Goal: Transaction & Acquisition: Purchase product/service

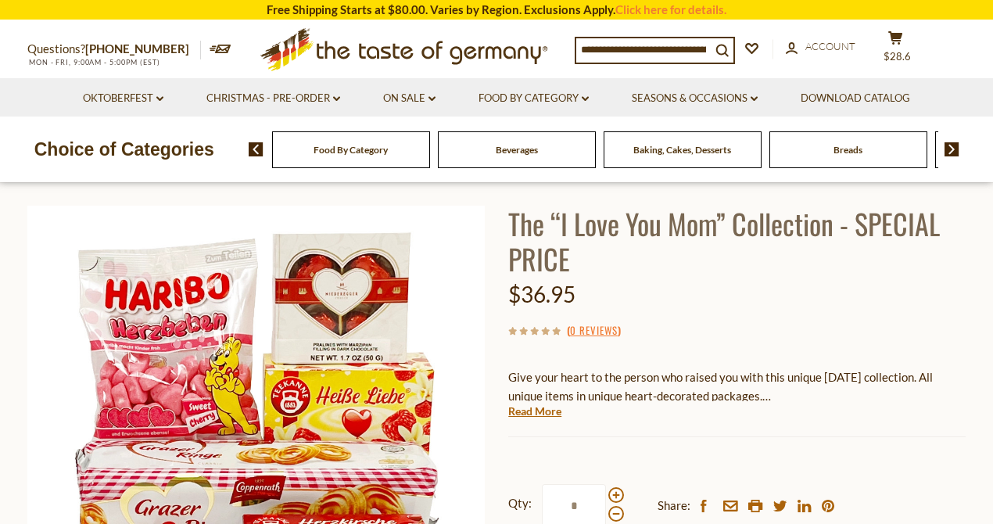
scroll to position [104, 0]
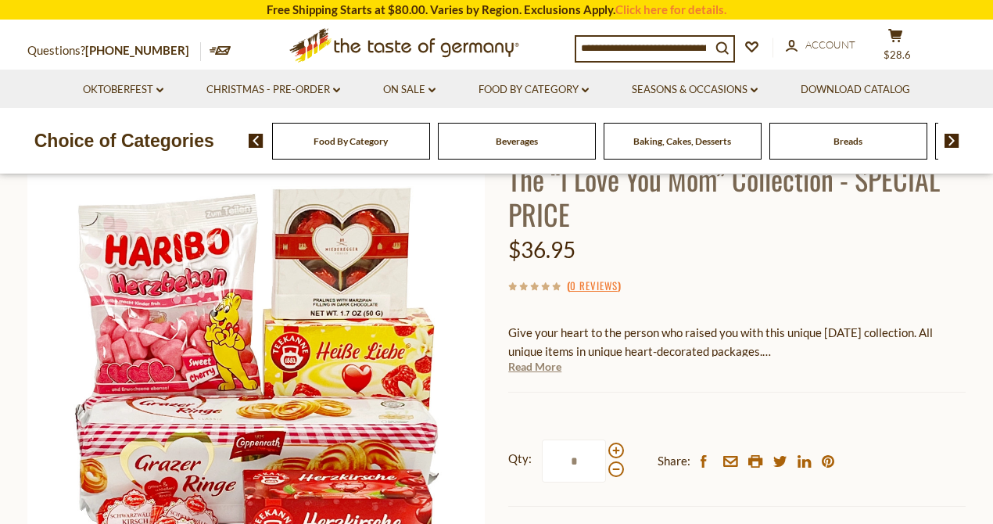
click at [525, 369] on link "Read More" at bounding box center [534, 367] width 53 height 16
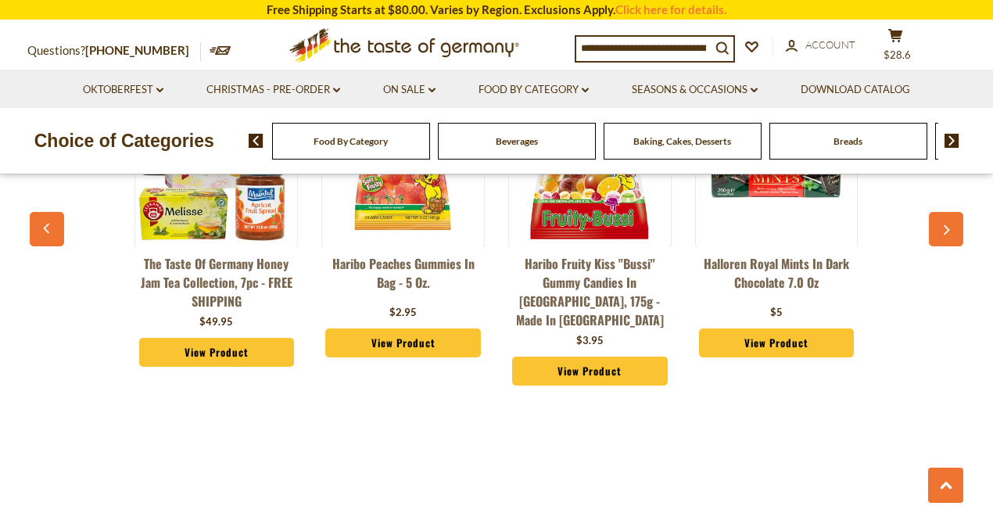
scroll to position [1772, 0]
click at [772, 356] on div "Halloren Royal Mints in Dark Chocolate 7.0 oz $5 View Product" at bounding box center [776, 225] width 163 height 295
click at [776, 339] on link "View Product" at bounding box center [776, 343] width 155 height 30
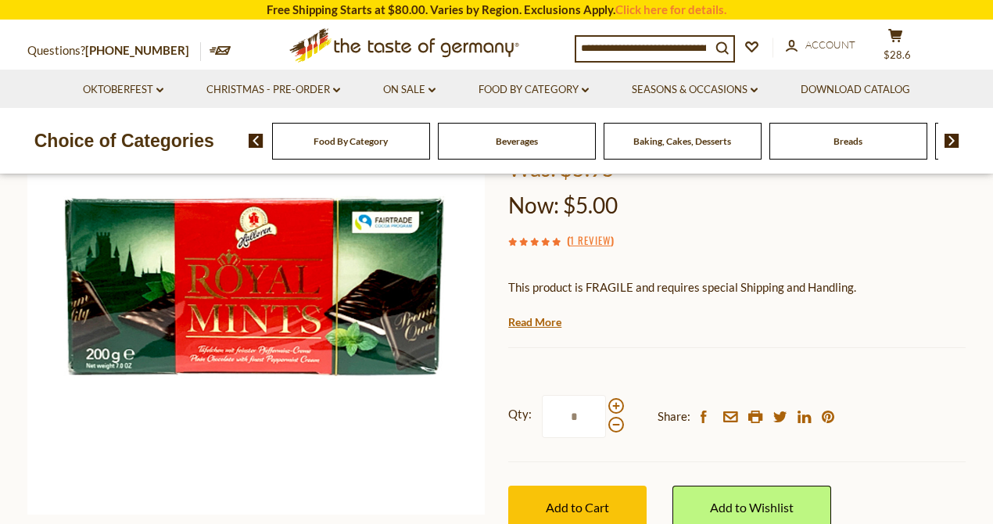
scroll to position [208, 0]
click at [528, 323] on link "Read More" at bounding box center [534, 322] width 53 height 16
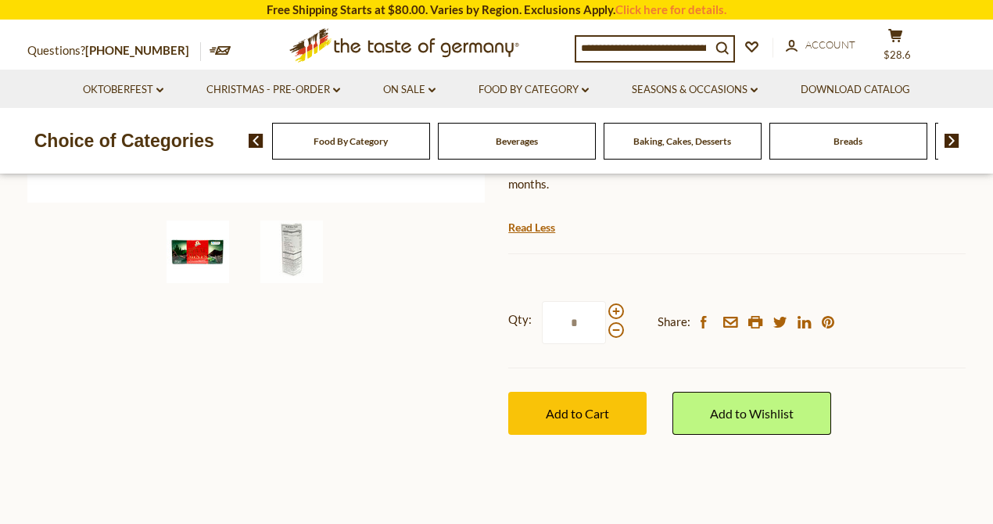
scroll to position [521, 0]
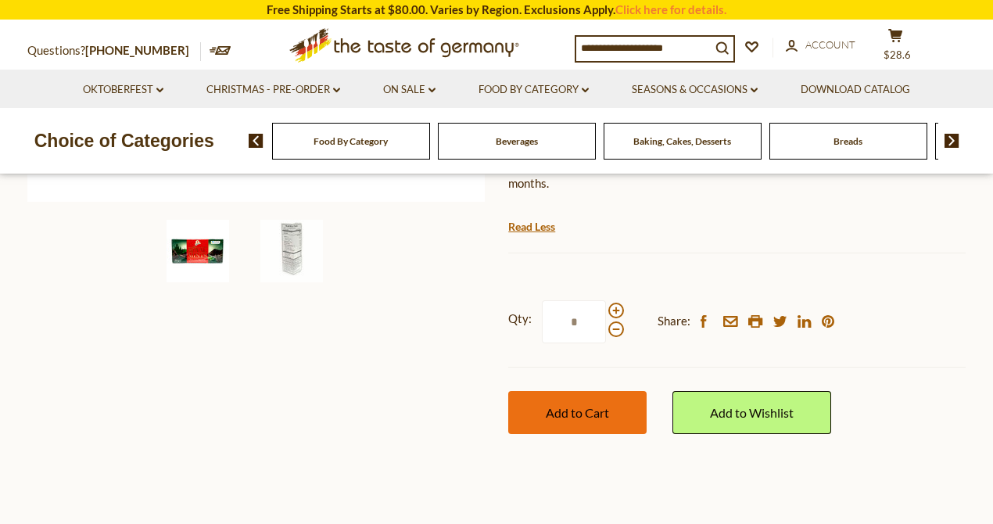
click at [578, 409] on span "Add to Cart" at bounding box center [577, 412] width 63 height 15
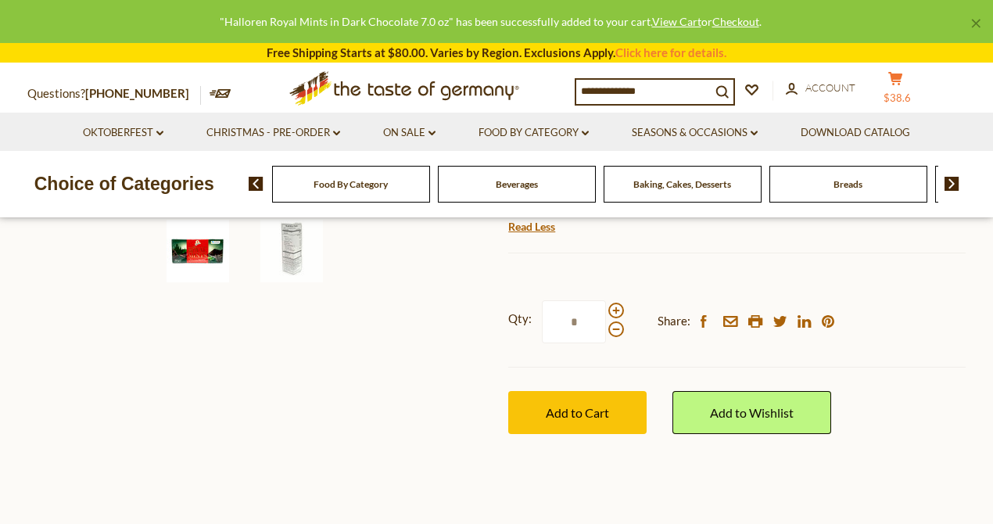
click at [893, 85] on icon at bounding box center [895, 78] width 14 height 13
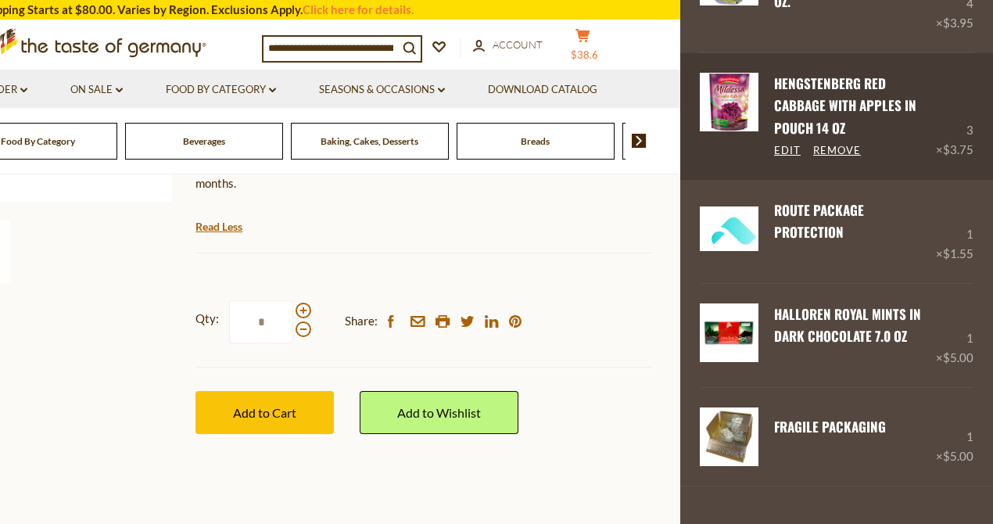
scroll to position [156, 0]
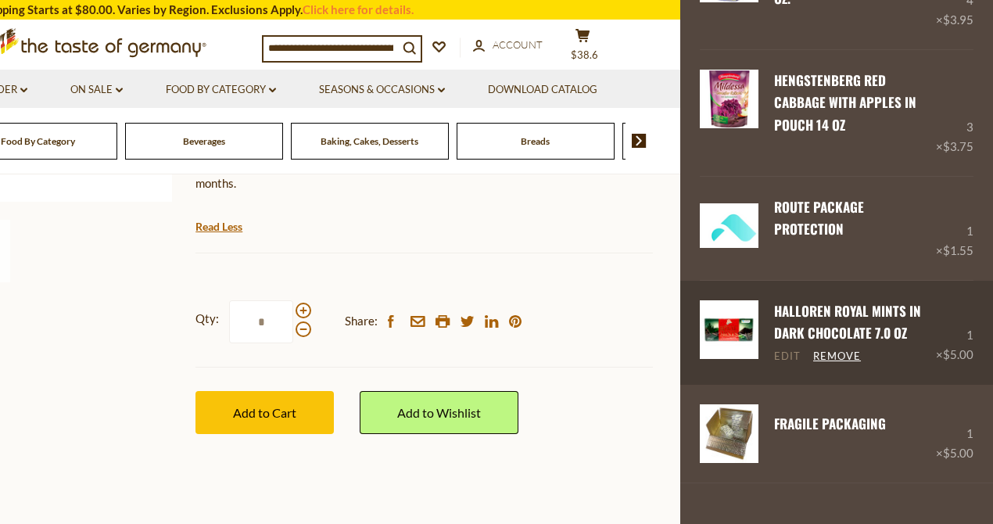
click at [787, 355] on link "Edit" at bounding box center [787, 356] width 27 height 14
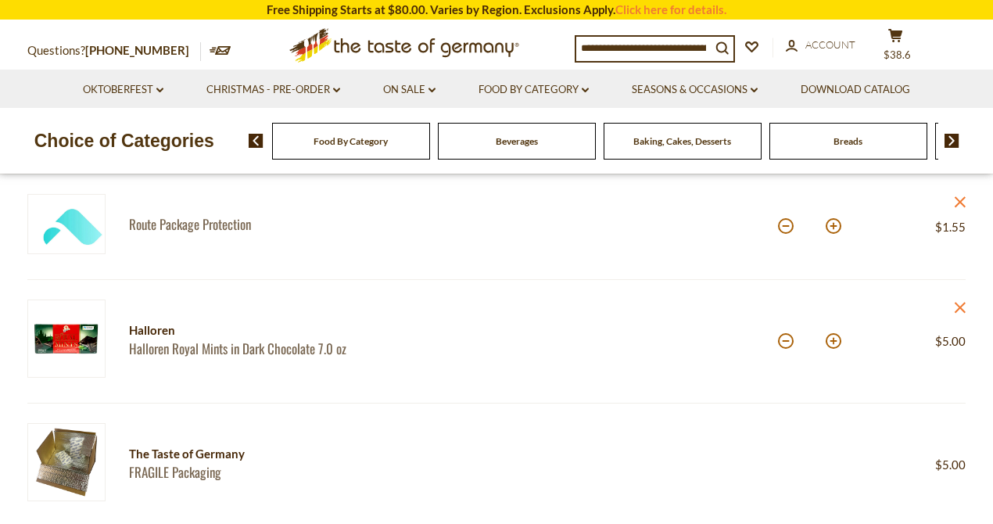
scroll to position [521, 0]
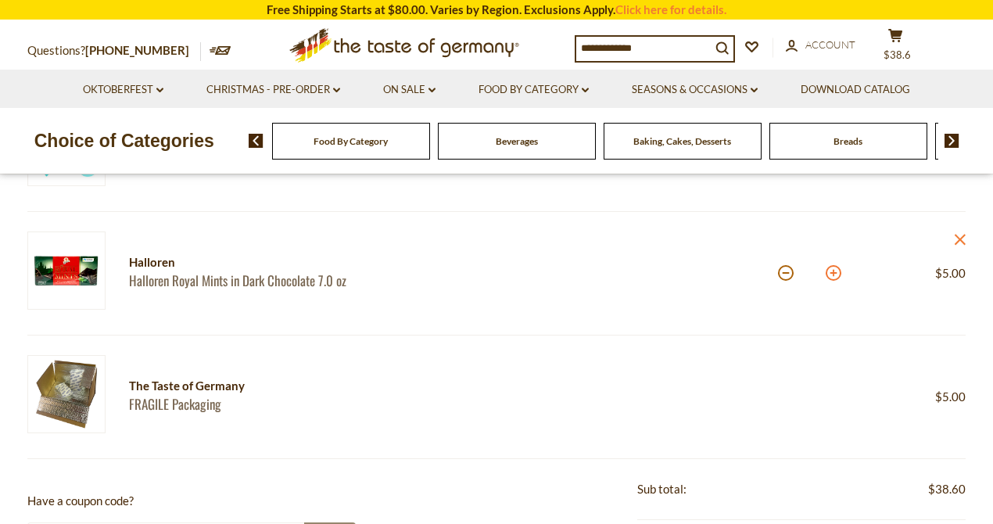
click at [837, 269] on button at bounding box center [834, 273] width 16 height 16
type input "*"
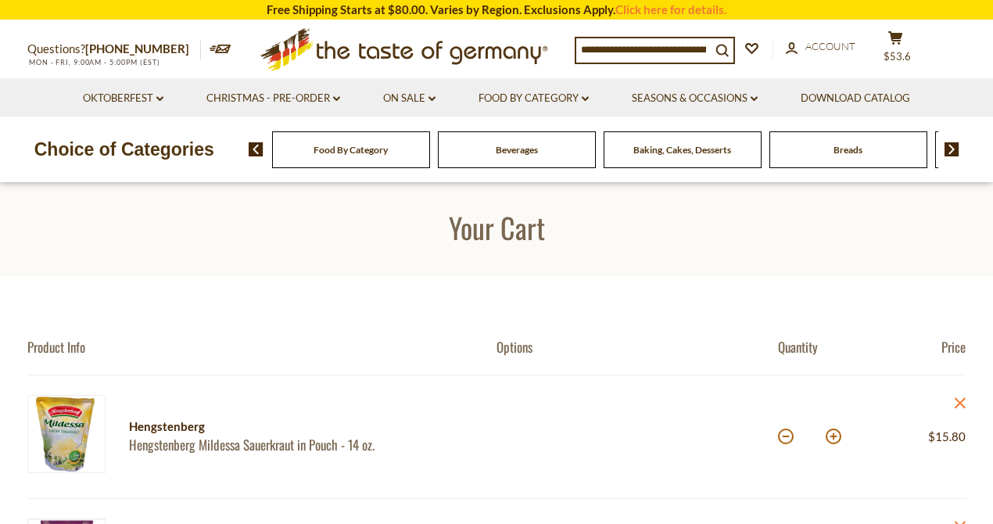
scroll to position [0, 0]
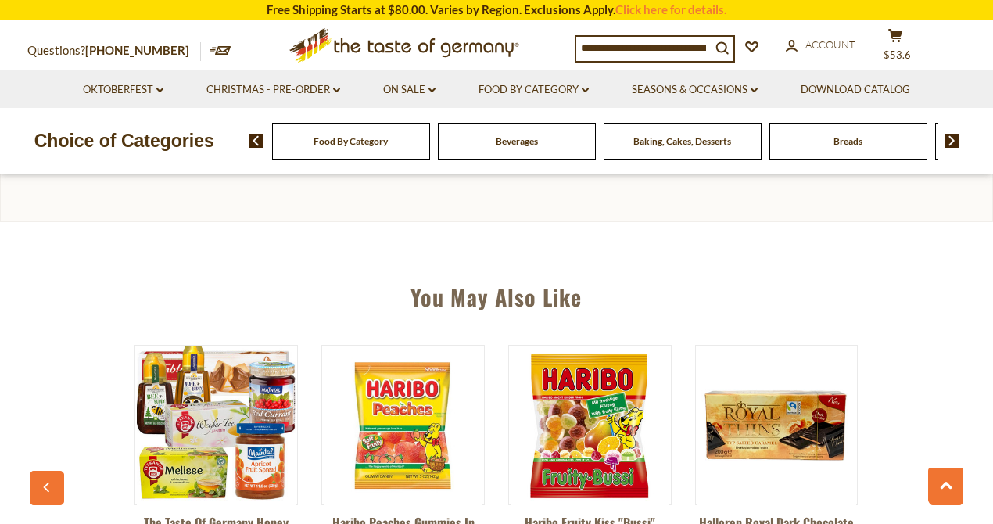
scroll to position [833, 0]
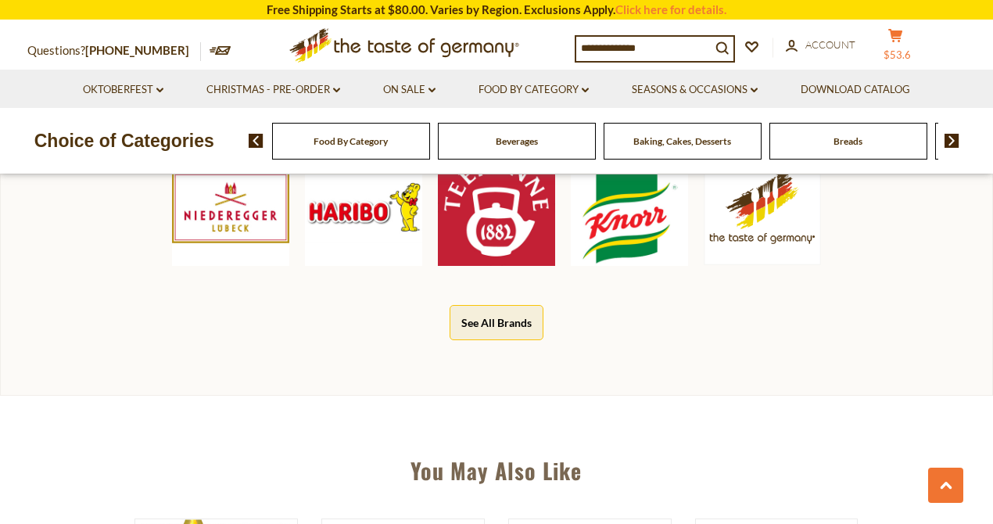
click at [892, 42] on icon at bounding box center [895, 35] width 14 height 13
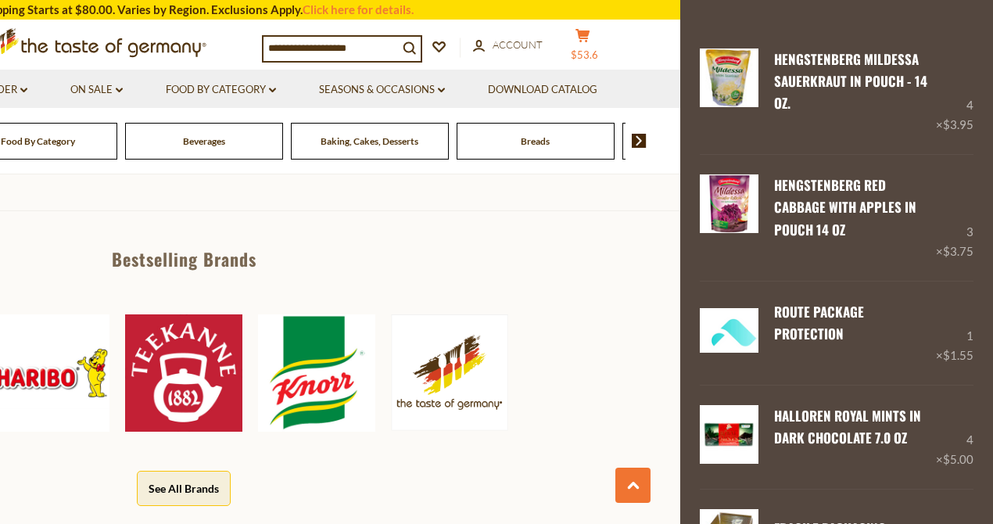
scroll to position [677, 0]
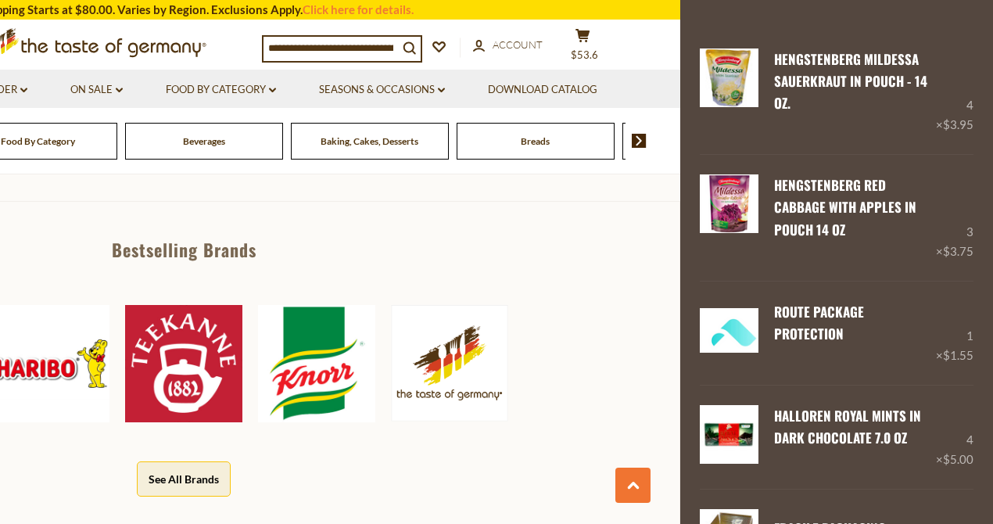
click at [80, 373] on img at bounding box center [50, 363] width 117 height 117
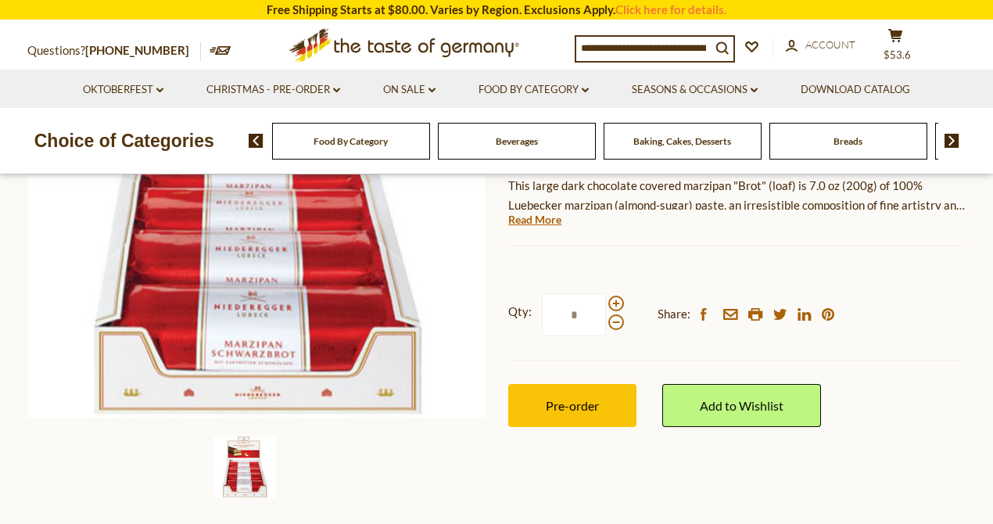
scroll to position [313, 0]
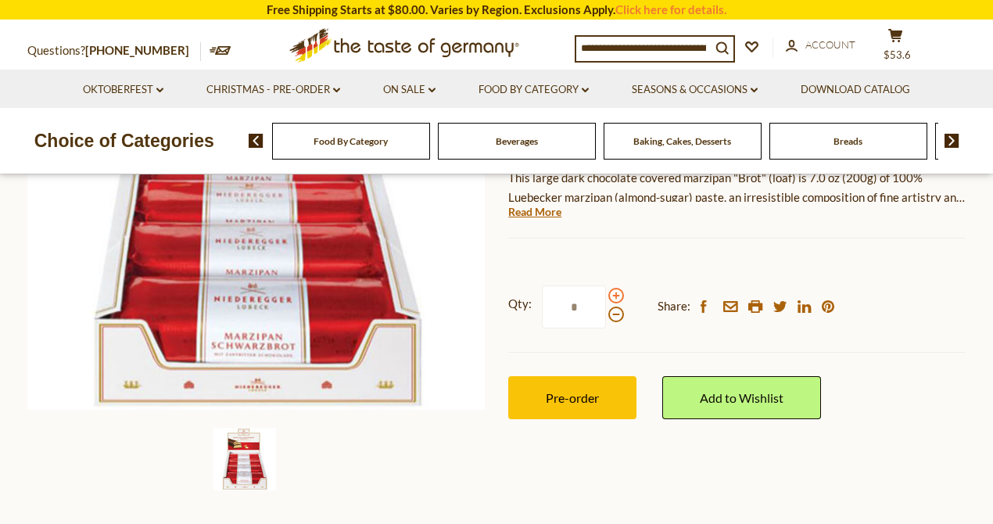
click at [614, 297] on span at bounding box center [616, 296] width 16 height 16
click at [606, 297] on input "*" at bounding box center [574, 306] width 64 height 43
click at [614, 297] on span at bounding box center [616, 296] width 16 height 16
click at [606, 297] on input "*" at bounding box center [574, 306] width 64 height 43
click at [614, 318] on span at bounding box center [616, 314] width 16 height 16
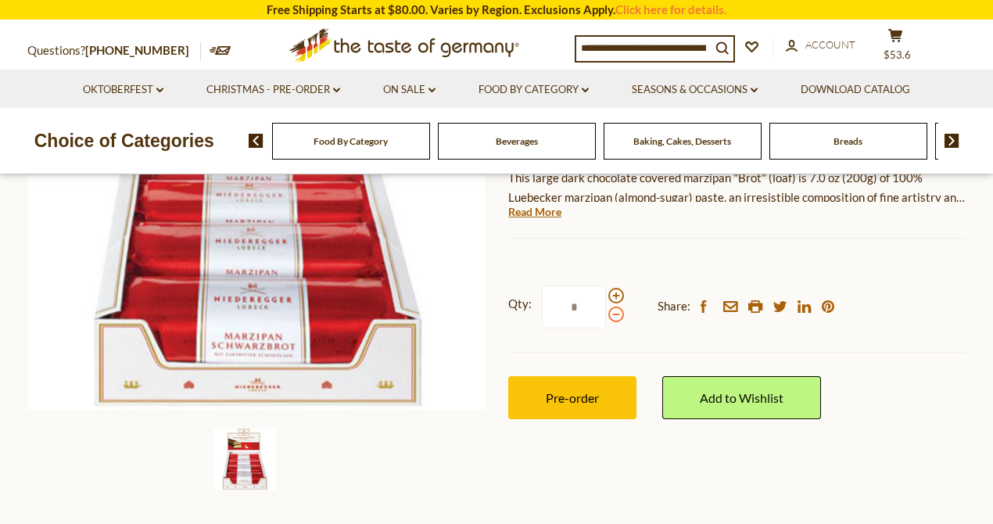
click at [606, 318] on input "*" at bounding box center [574, 306] width 64 height 43
type input "*"
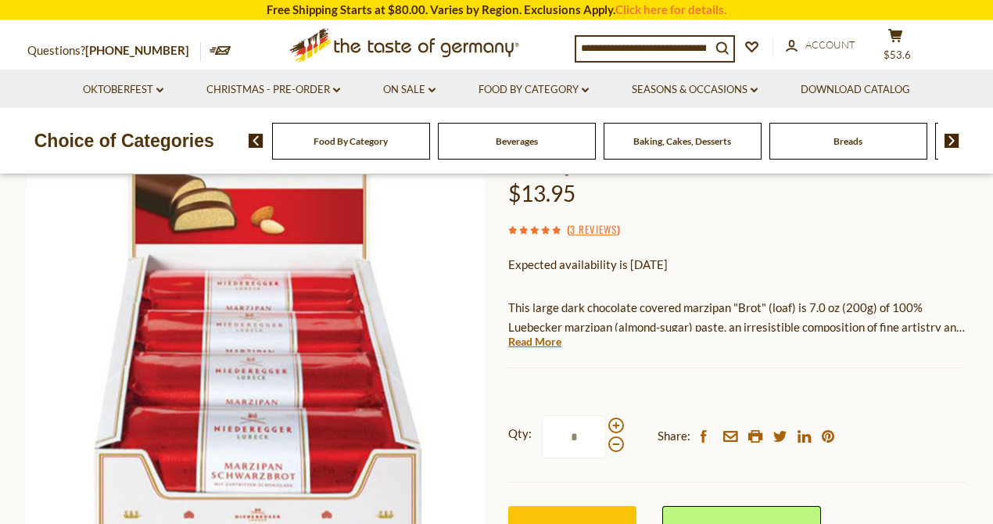
scroll to position [104, 0]
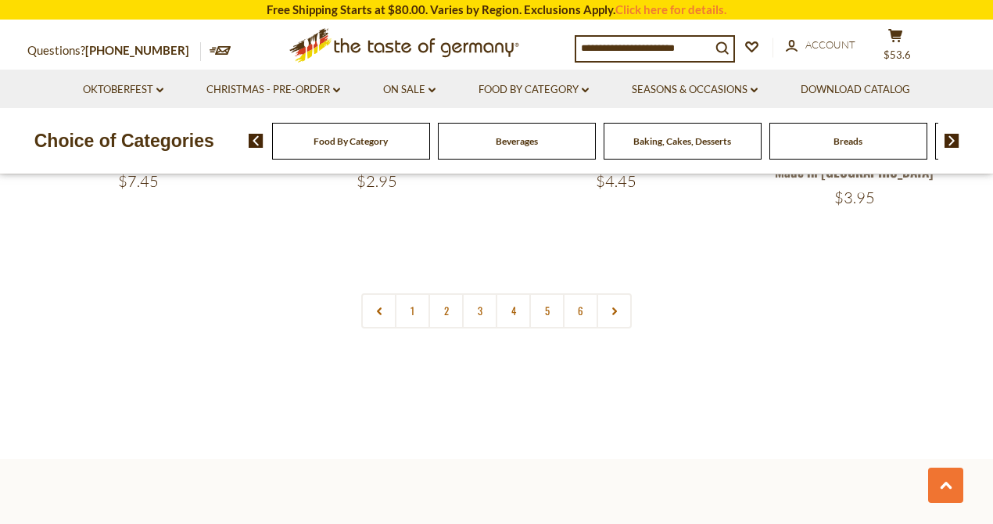
scroll to position [3491, 0]
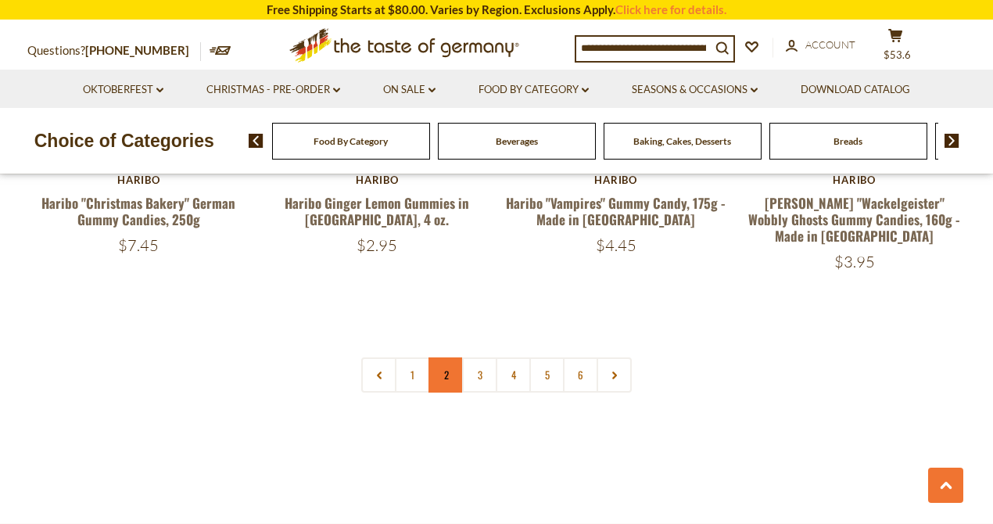
click at [443, 357] on link "2" at bounding box center [445, 374] width 35 height 35
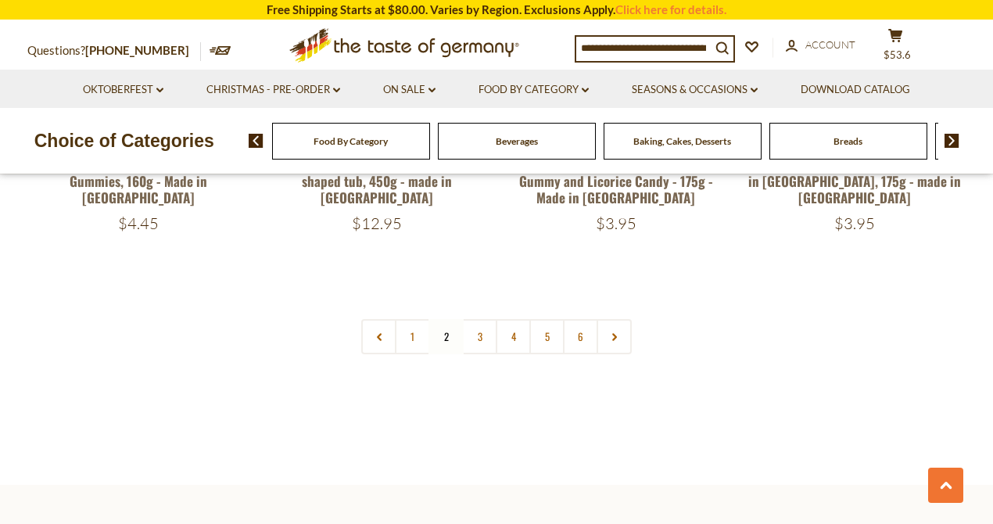
scroll to position [3581, 0]
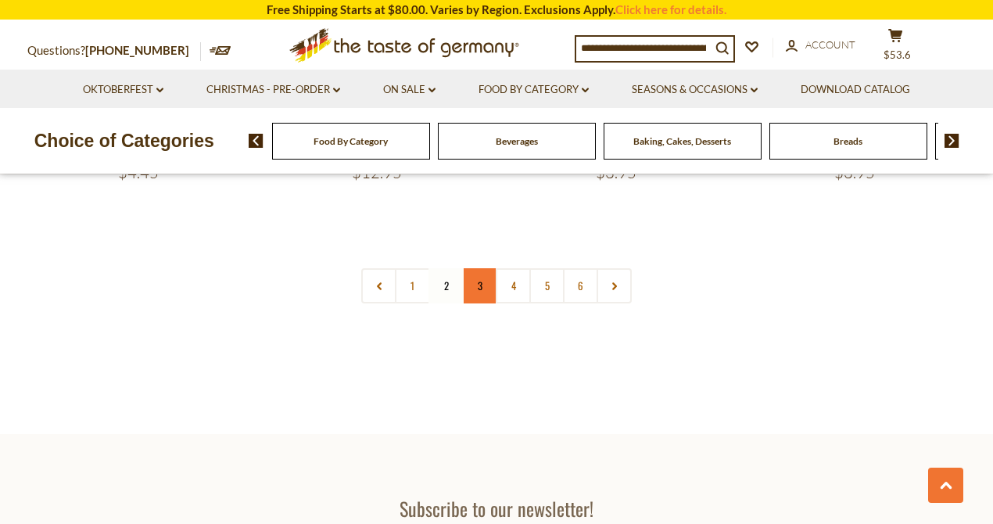
click at [482, 268] on link "3" at bounding box center [479, 285] width 35 height 35
click at [579, 268] on link "6" at bounding box center [580, 285] width 35 height 35
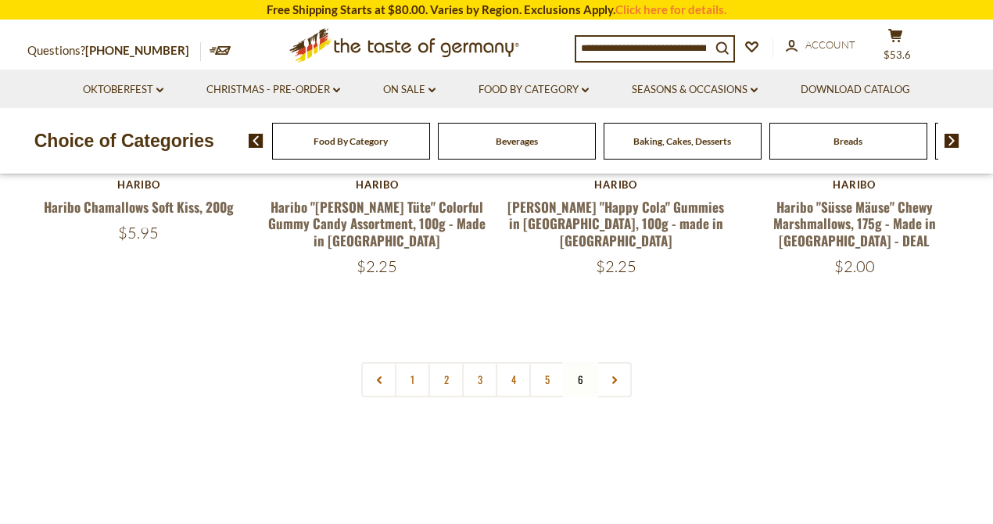
scroll to position [417, 0]
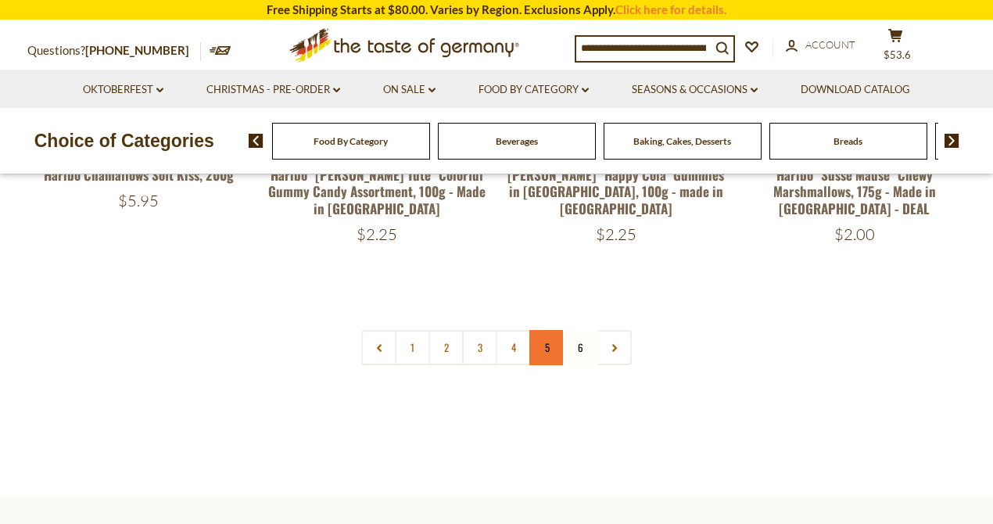
click at [545, 349] on link "5" at bounding box center [546, 347] width 35 height 35
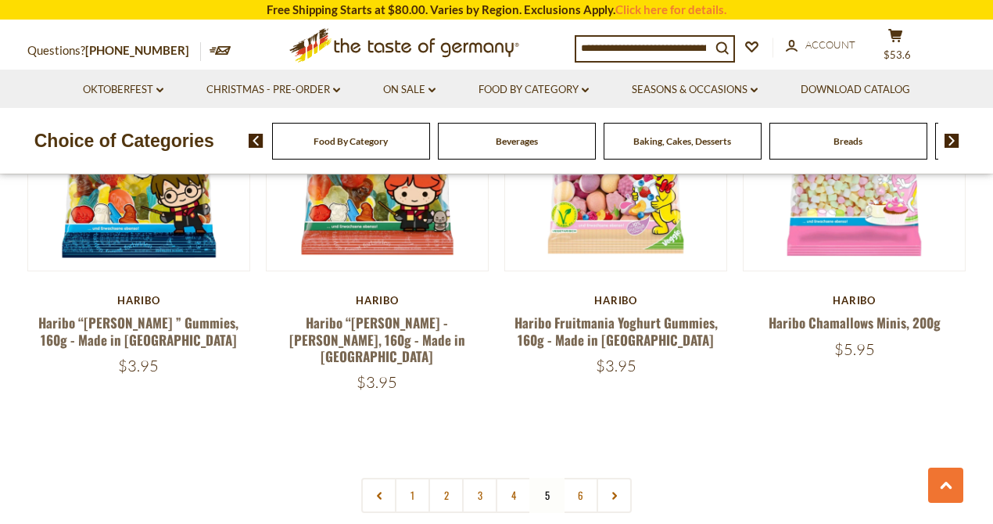
scroll to position [3372, 0]
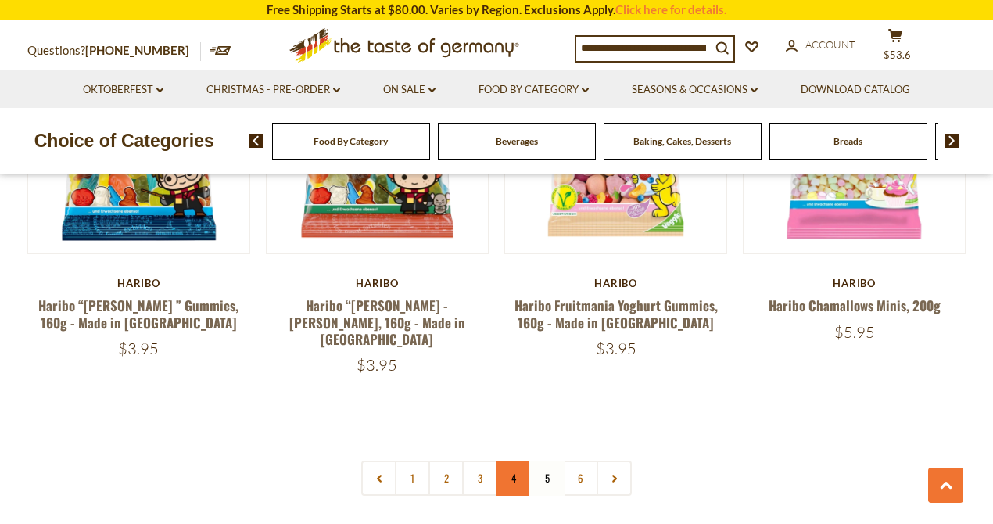
click at [514, 460] on link "4" at bounding box center [513, 477] width 35 height 35
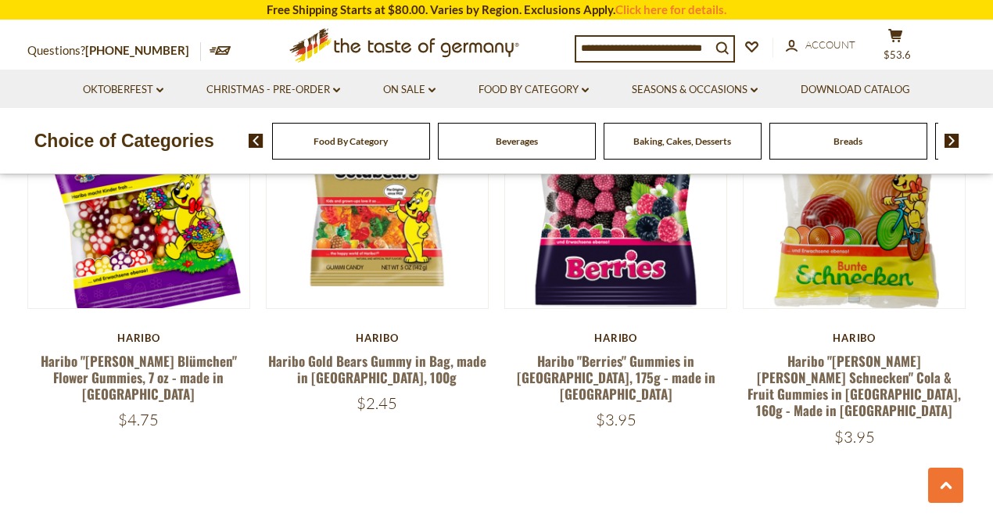
scroll to position [3335, 0]
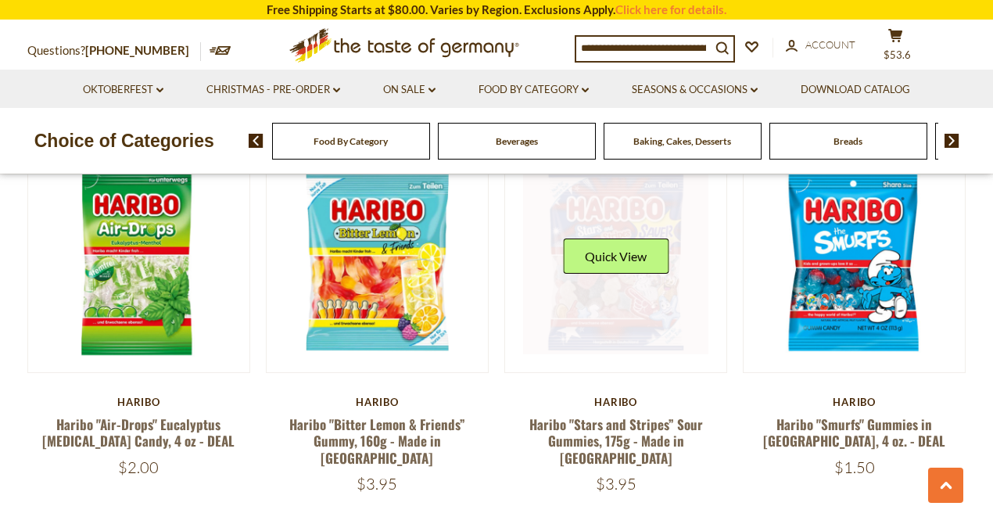
scroll to position [1339, 0]
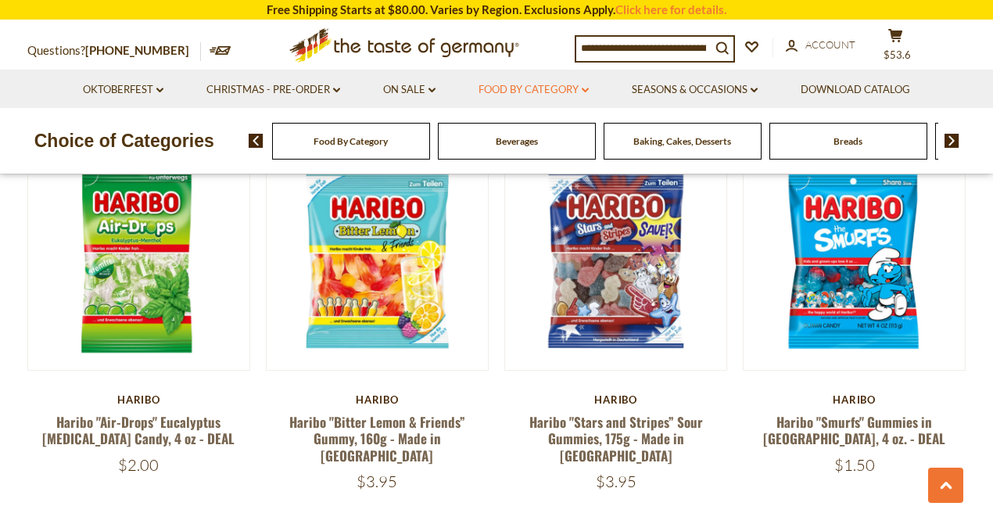
click at [571, 90] on link "Food By Category dropdown_arrow" at bounding box center [533, 89] width 110 height 17
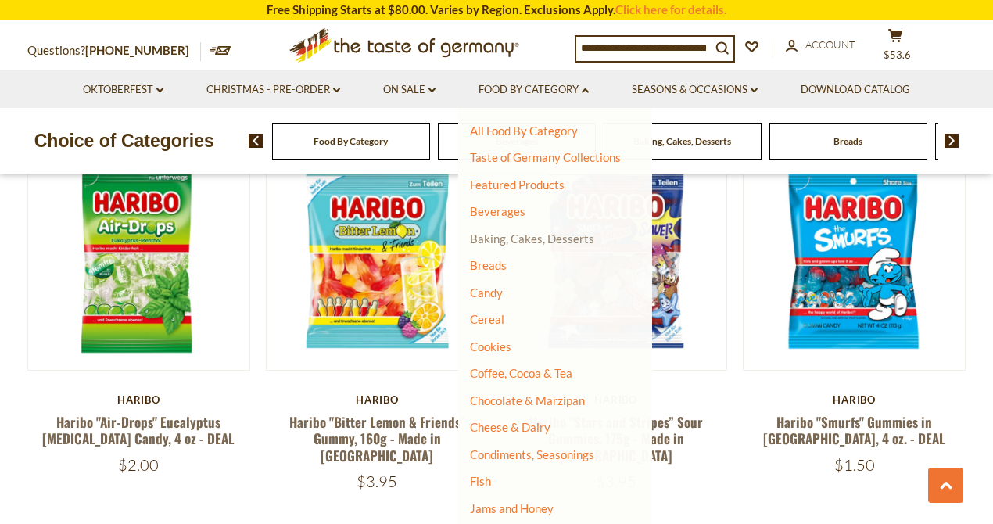
click at [520, 235] on link "Baking, Cakes, Desserts" at bounding box center [532, 238] width 124 height 14
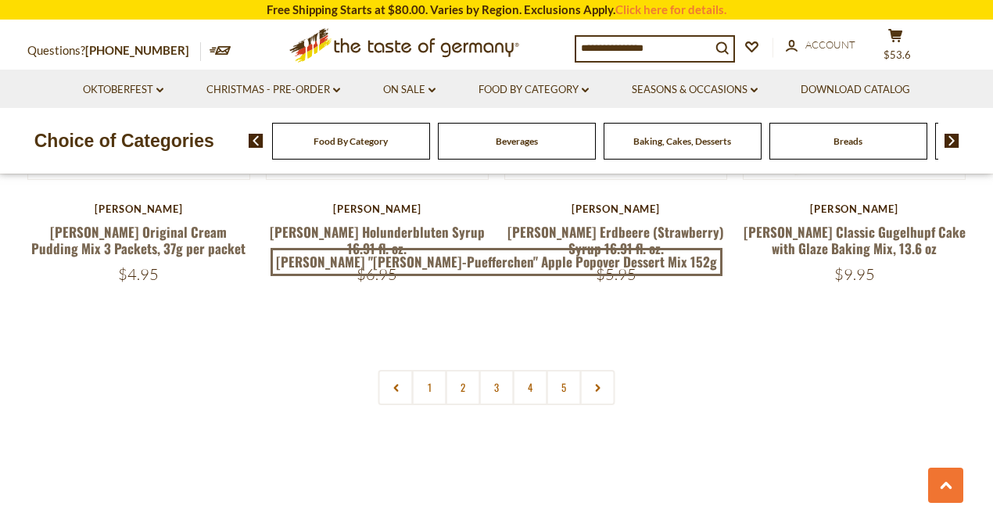
scroll to position [3700, 0]
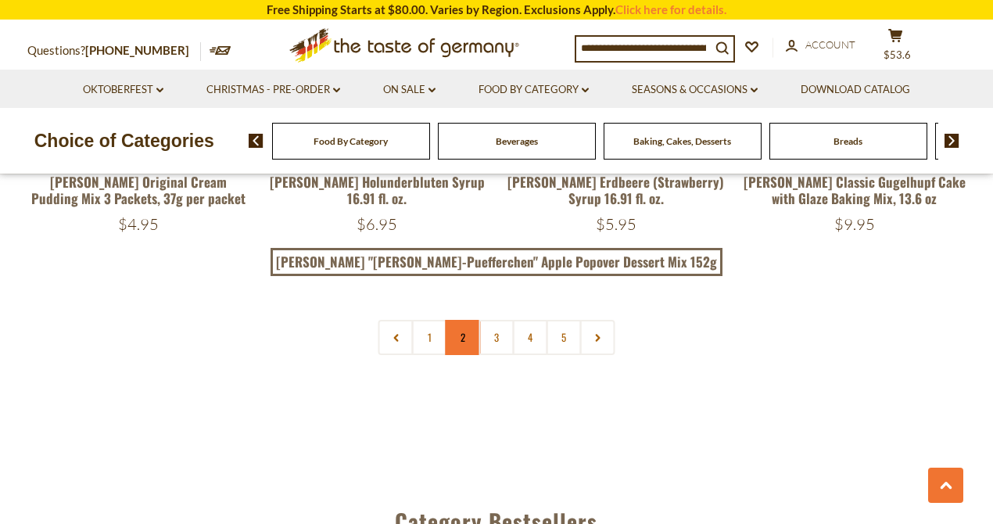
click at [464, 340] on link "2" at bounding box center [463, 337] width 35 height 35
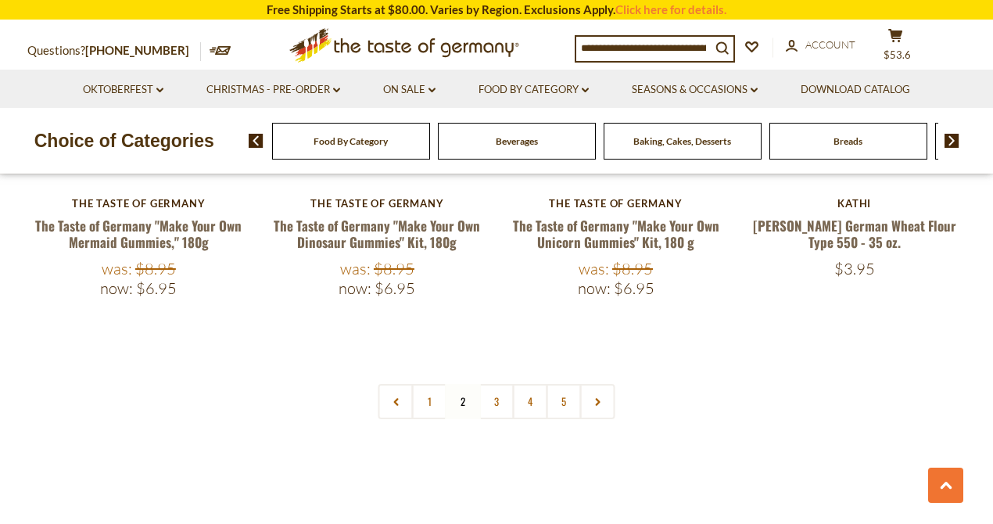
scroll to position [3712, 0]
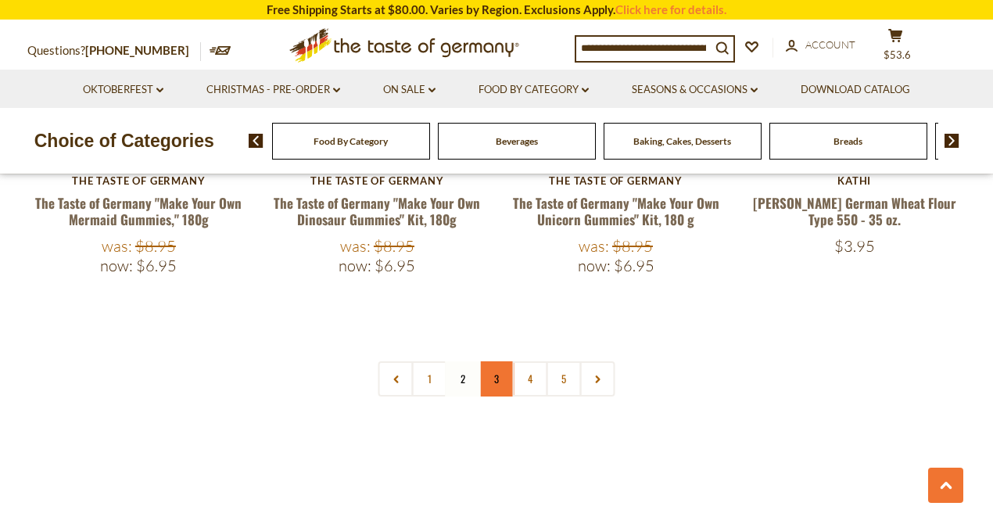
click at [497, 361] on link "3" at bounding box center [496, 378] width 35 height 35
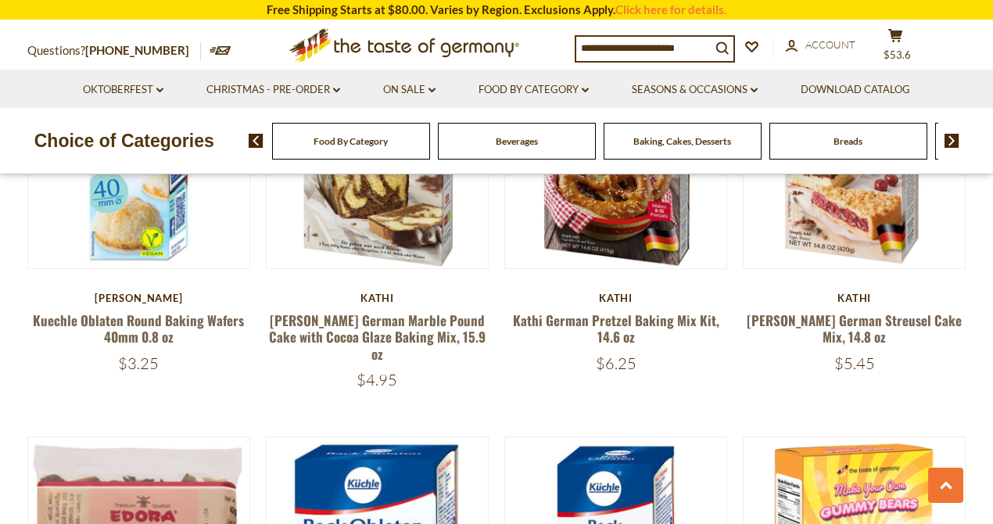
scroll to position [2461, 0]
click at [850, 318] on link "[PERSON_NAME] German Streusel Cake Mix, 14.8 oz" at bounding box center [854, 328] width 215 height 36
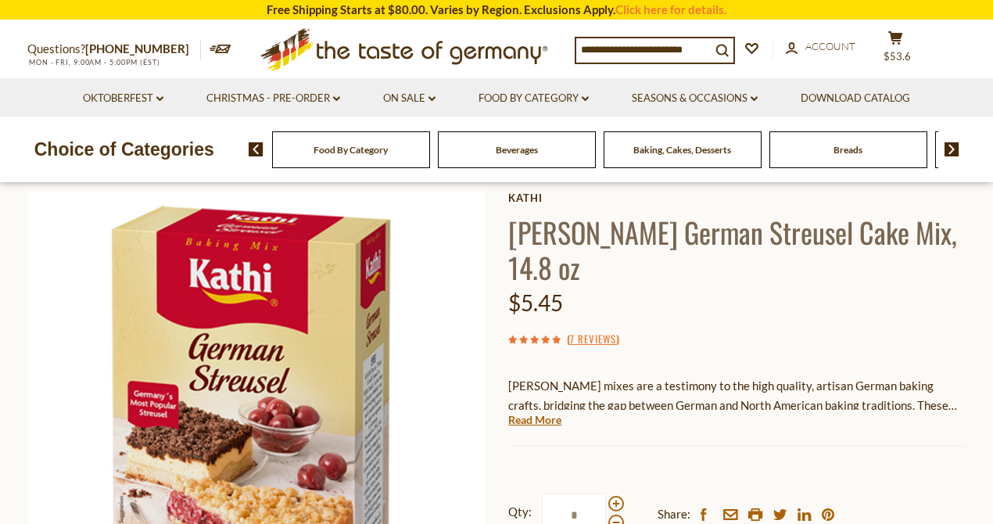
scroll to position [104, 0]
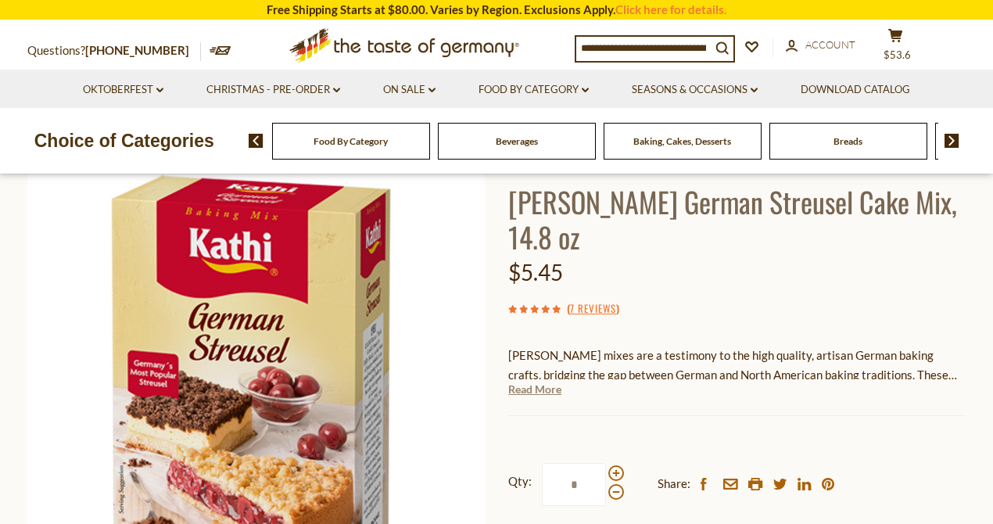
click at [530, 382] on link "Read More" at bounding box center [534, 390] width 53 height 16
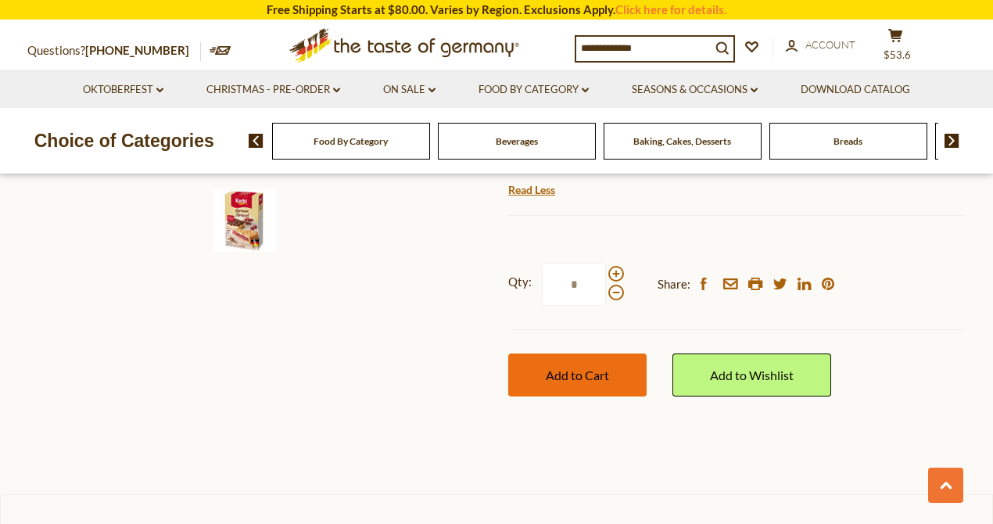
scroll to position [469, 0]
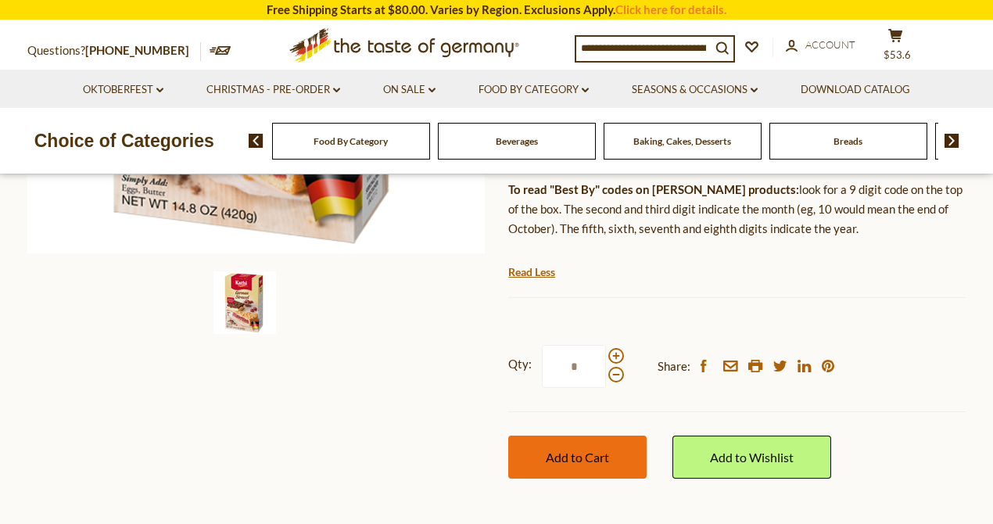
click at [592, 450] on span "Add to Cart" at bounding box center [577, 457] width 63 height 15
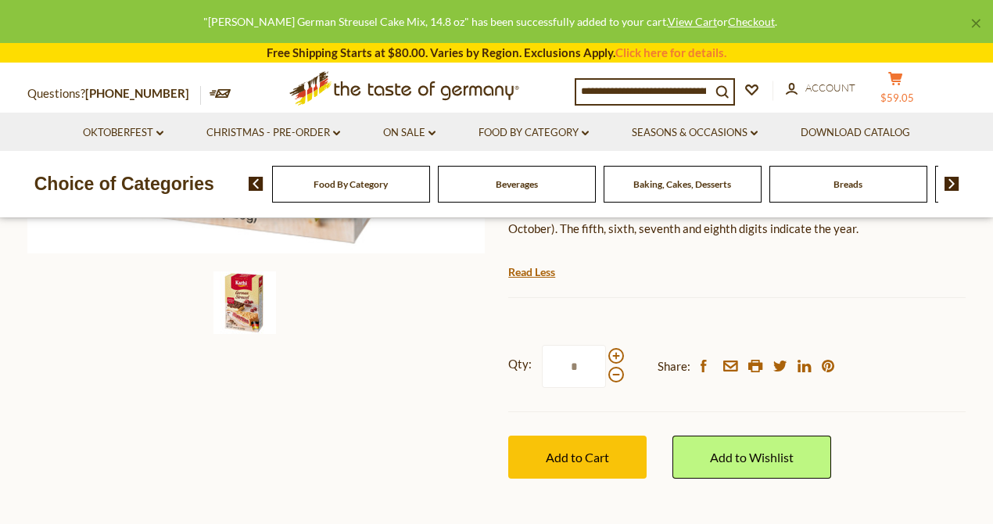
click at [902, 77] on icon at bounding box center [895, 78] width 14 height 13
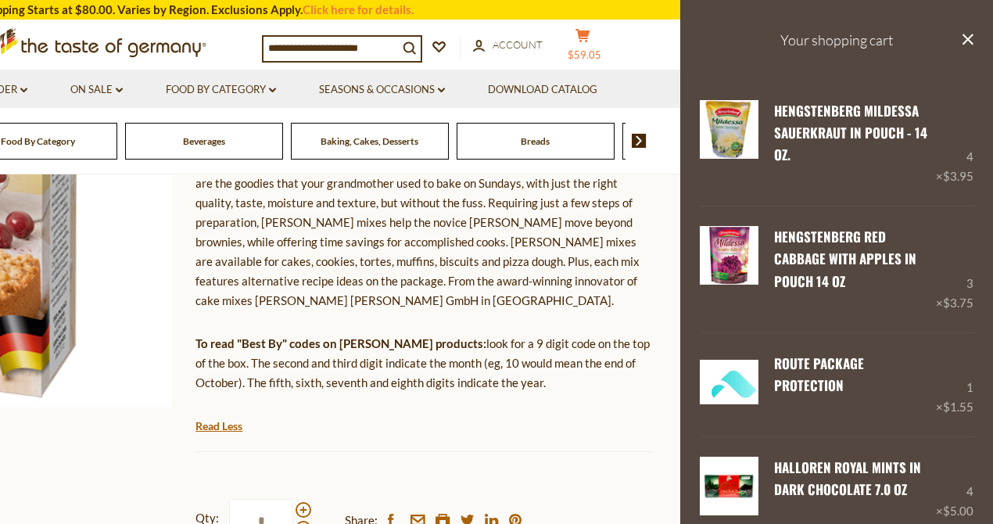
scroll to position [313, 0]
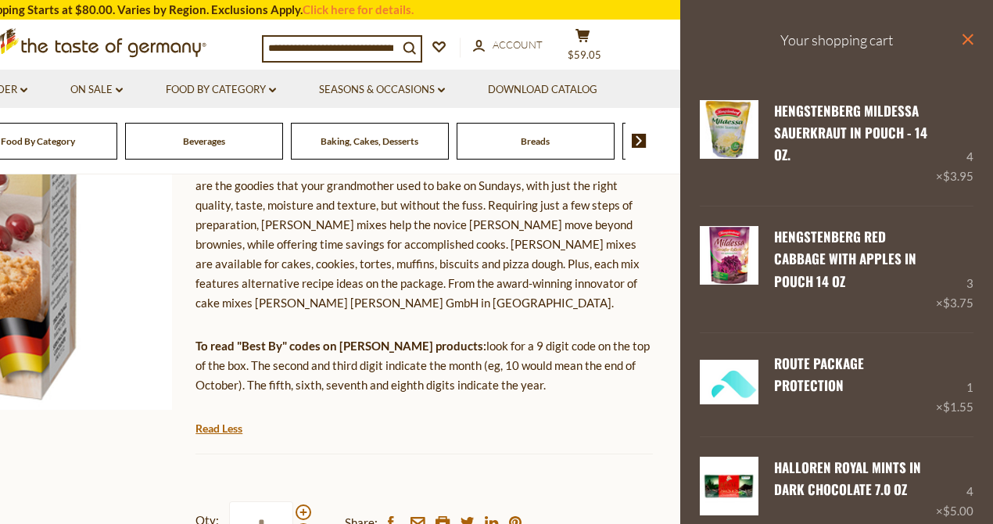
click at [962, 38] on icon at bounding box center [967, 39] width 11 height 11
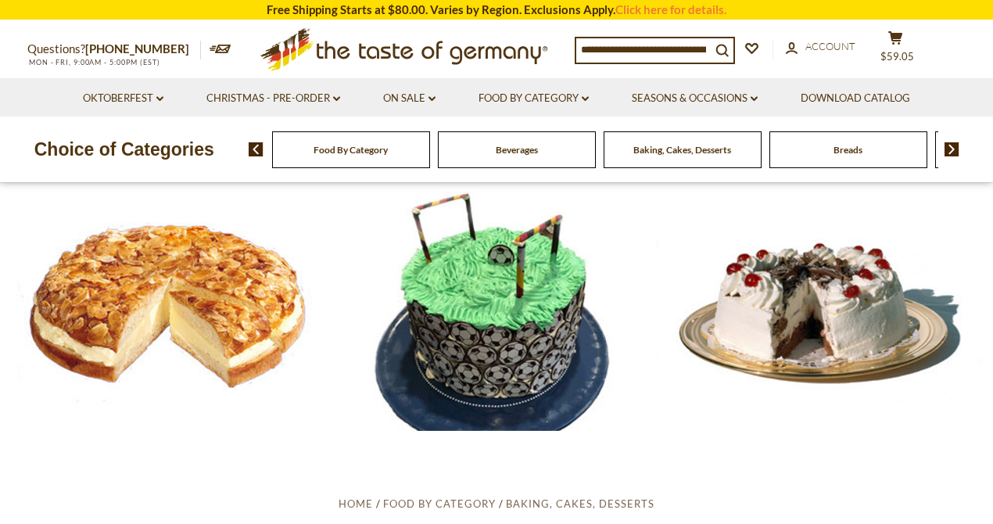
click at [343, 156] on div "Food By Category" at bounding box center [351, 149] width 158 height 37
click at [396, 160] on div "Food By Category" at bounding box center [351, 149] width 158 height 37
click at [430, 160] on div "Beverages" at bounding box center [351, 149] width 158 height 37
click at [535, 94] on link "Food By Category dropdown_arrow" at bounding box center [533, 98] width 110 height 17
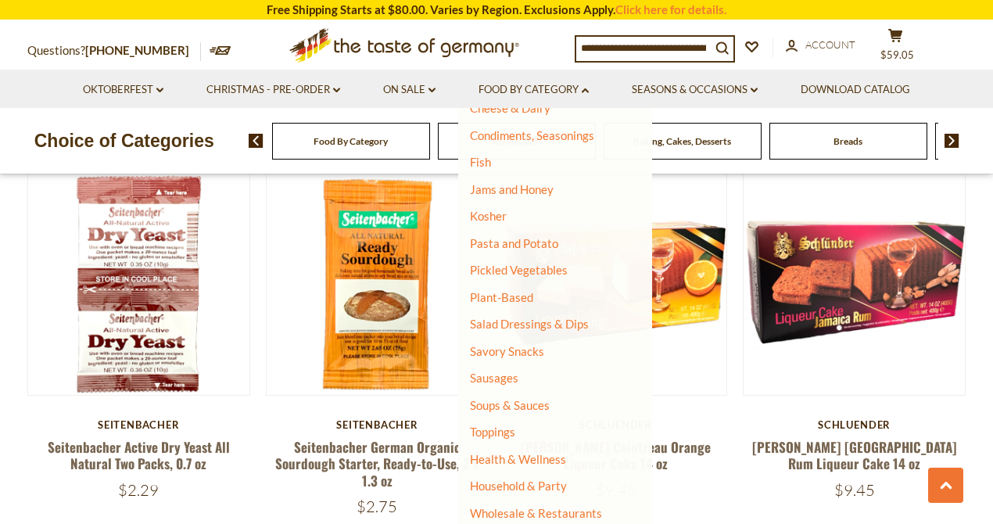
scroll to position [833, 0]
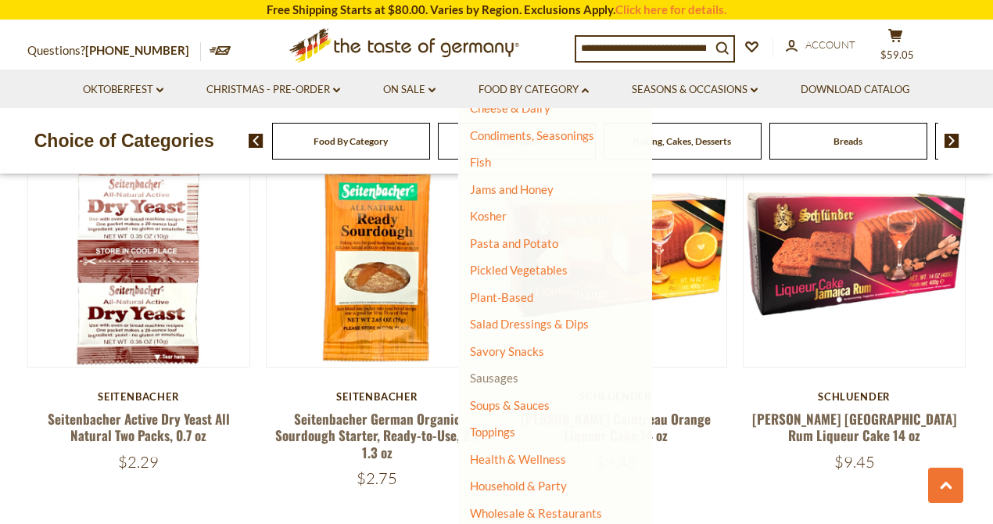
click at [493, 383] on link "Sausages" at bounding box center [494, 378] width 48 height 14
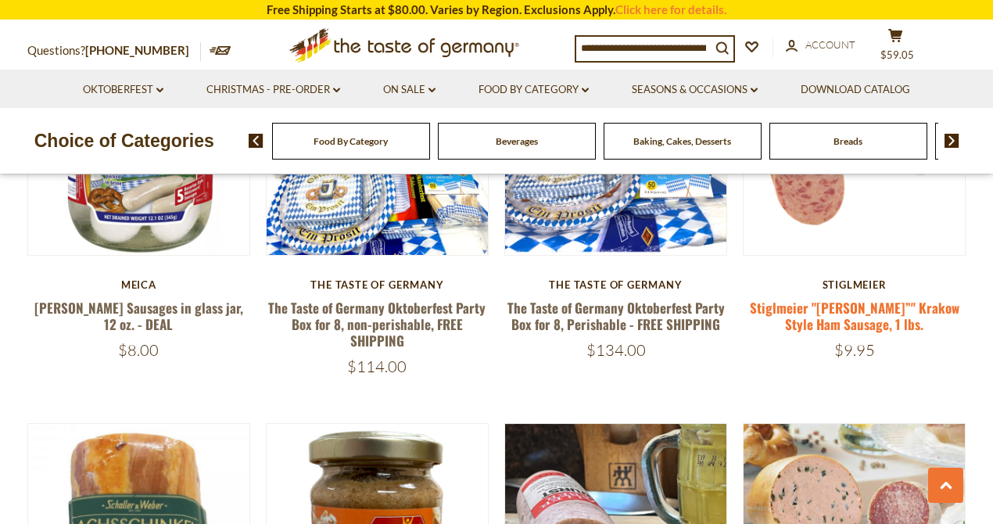
scroll to position [573, 0]
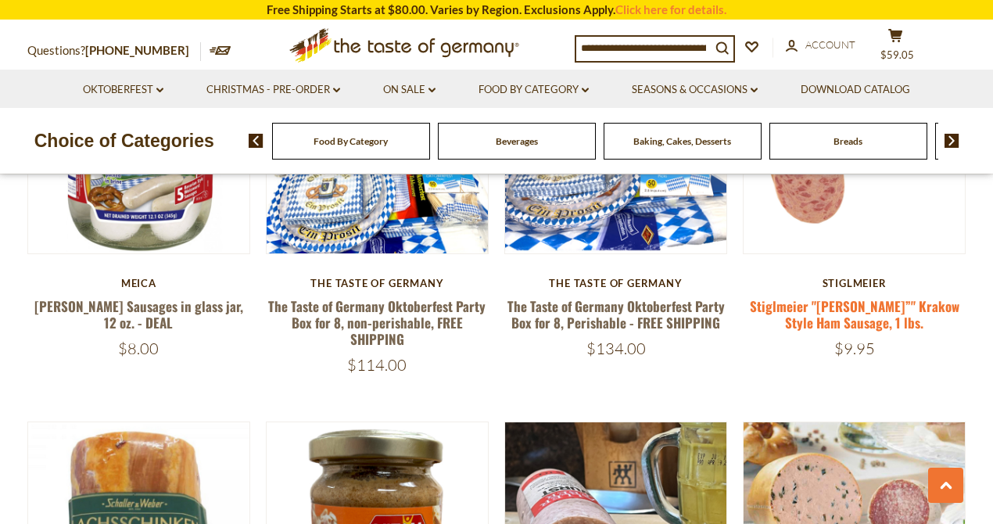
click at [845, 310] on link "Stiglmeier "[PERSON_NAME]”" Krakow Style Ham Sausage, 1 lbs." at bounding box center [855, 314] width 210 height 36
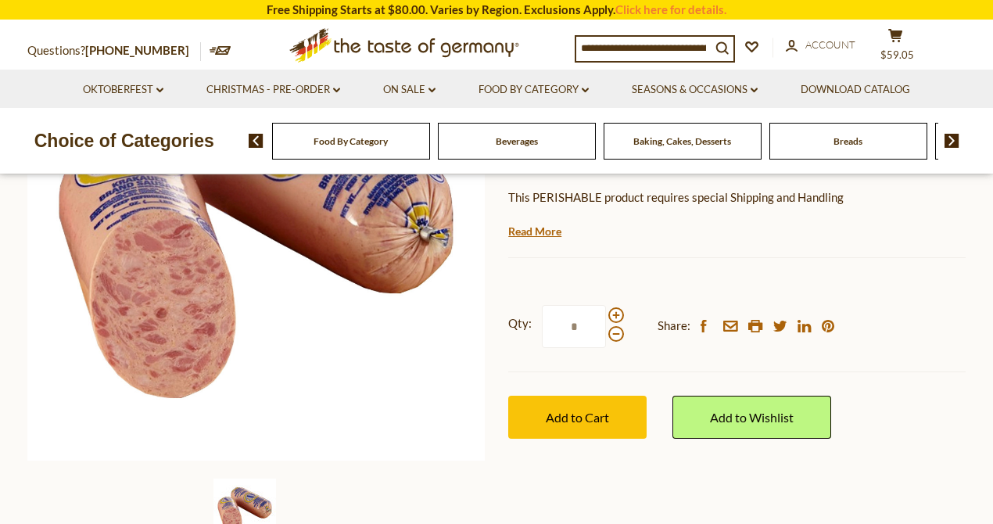
scroll to position [313, 0]
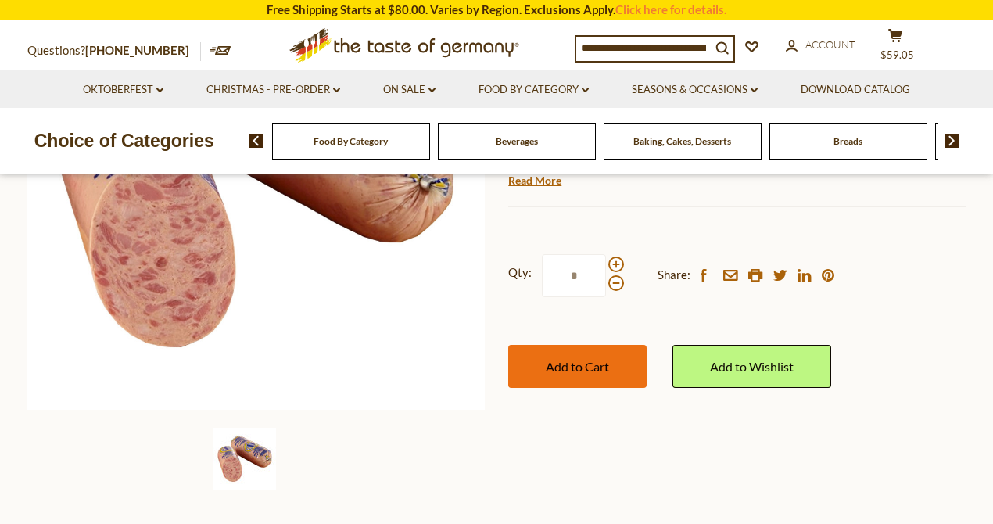
click at [568, 354] on button "Add to Cart" at bounding box center [577, 366] width 138 height 43
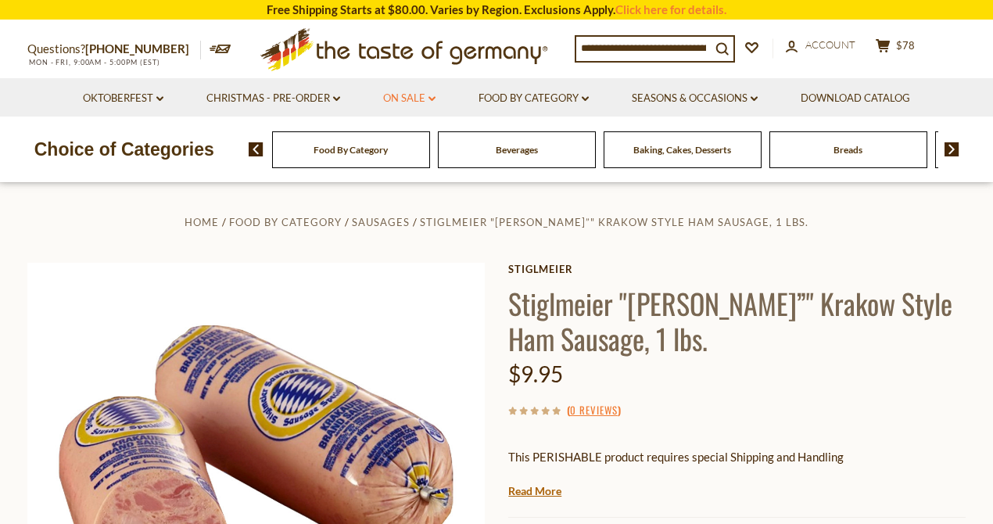
scroll to position [0, 0]
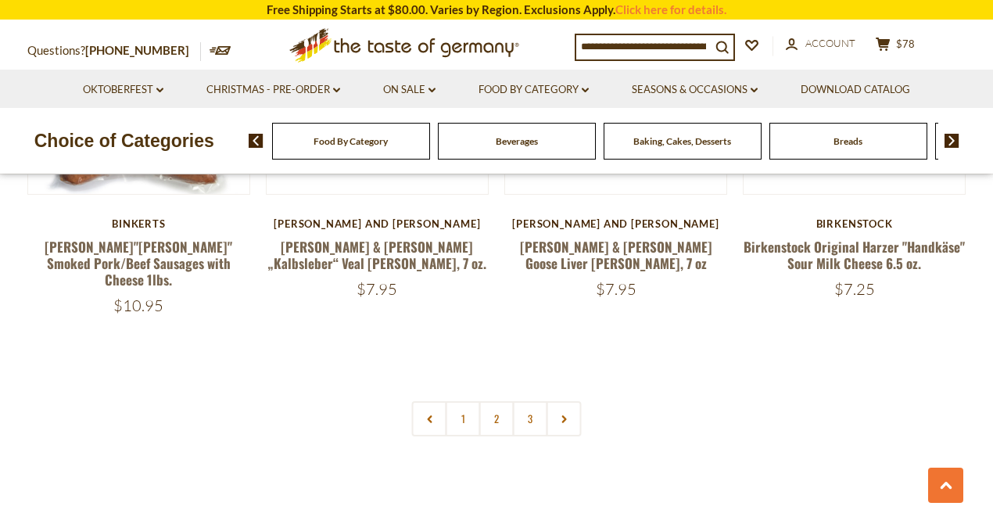
scroll to position [3753, 0]
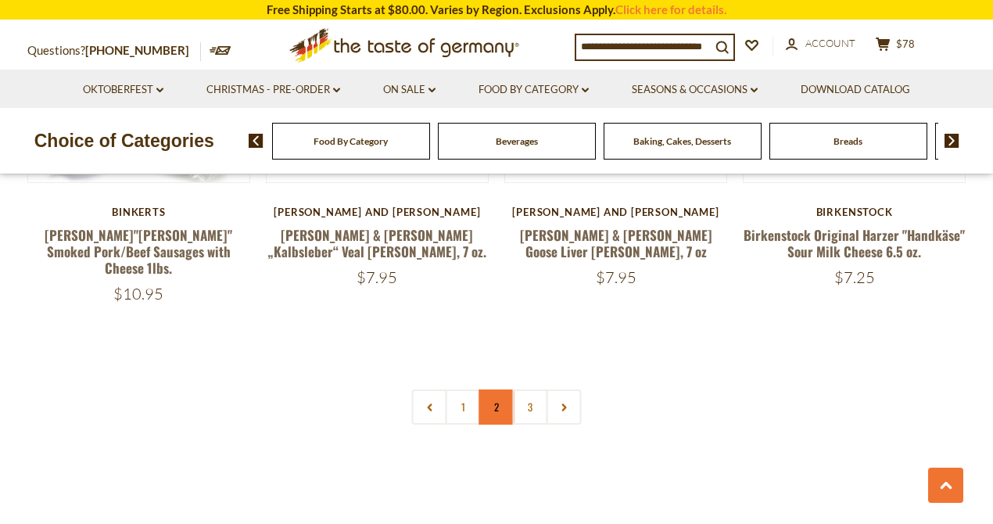
click at [497, 389] on link "2" at bounding box center [496, 406] width 35 height 35
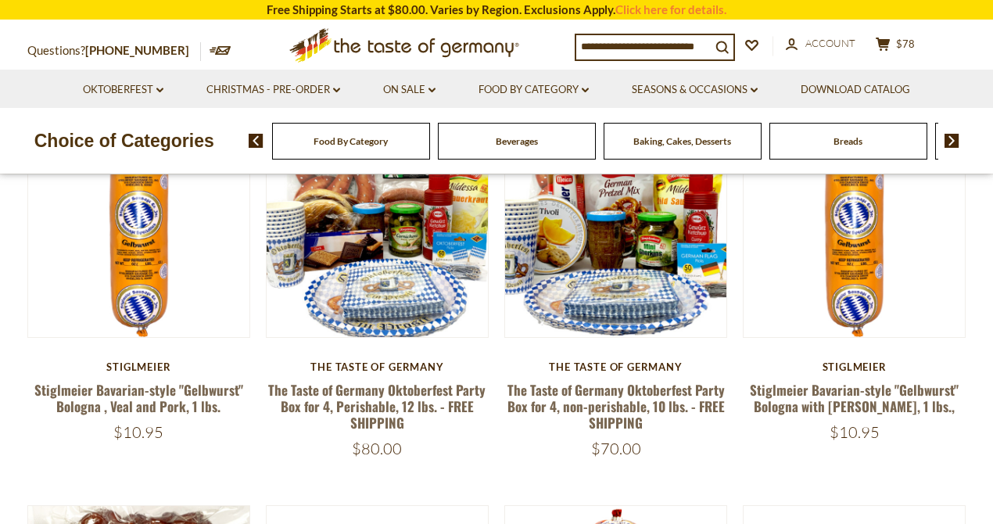
scroll to position [532, 0]
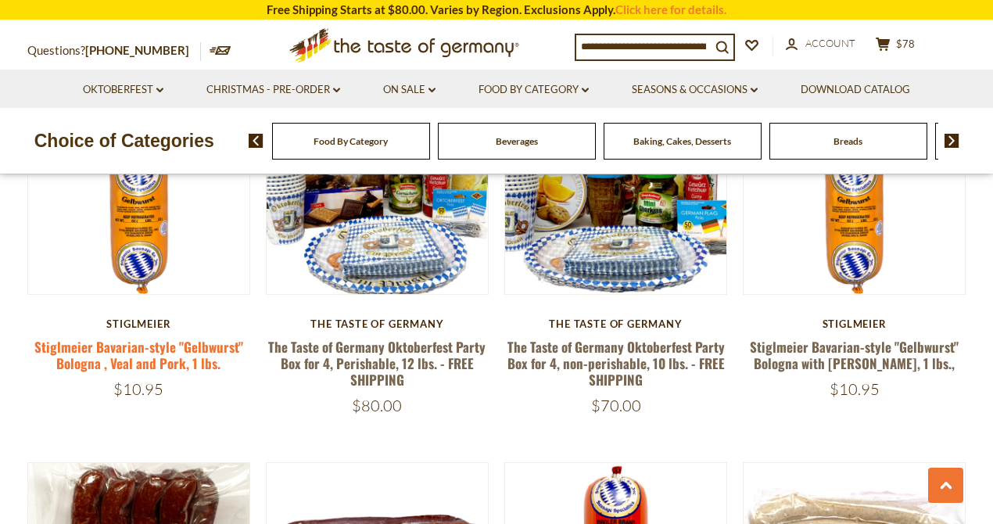
click at [145, 346] on link "Stiglmeier Bavarian-style "Gelbwurst" Bologna , Veal and Pork, 1 lbs." at bounding box center [138, 355] width 209 height 36
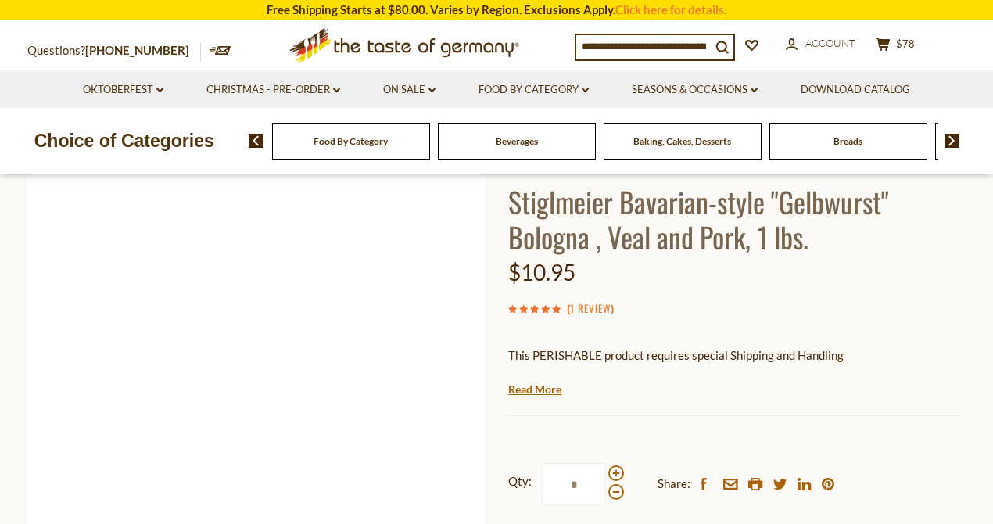
scroll to position [313, 0]
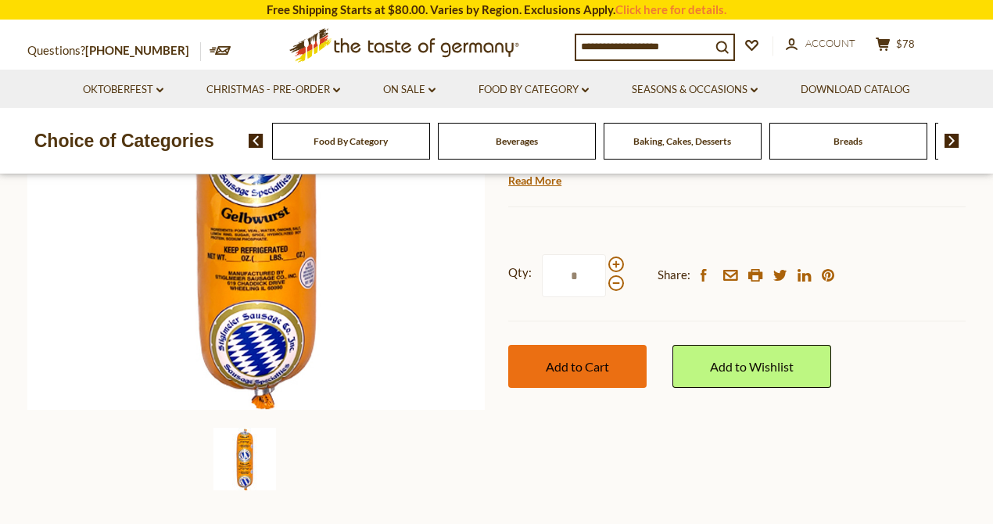
click at [568, 366] on span "Add to Cart" at bounding box center [577, 366] width 63 height 15
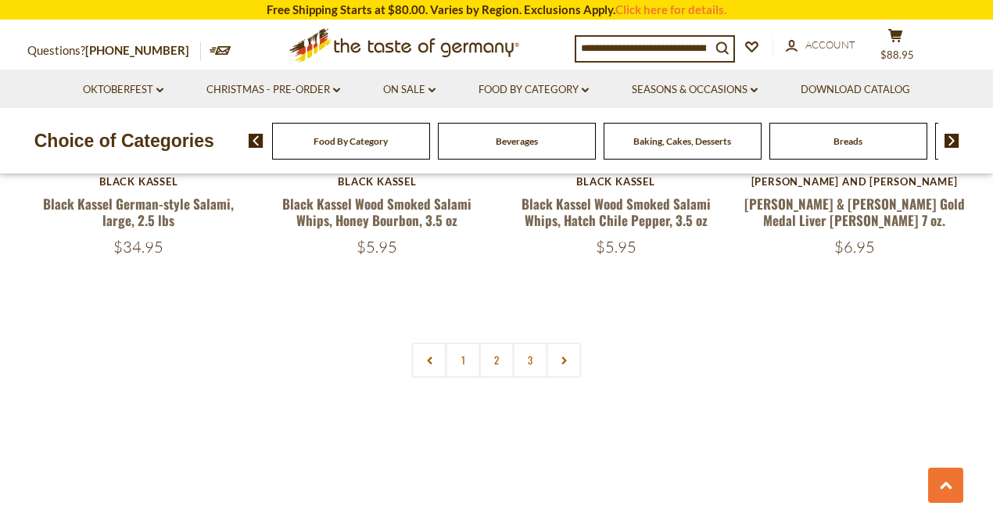
scroll to position [3712, 0]
click at [529, 342] on link "3" at bounding box center [530, 359] width 35 height 35
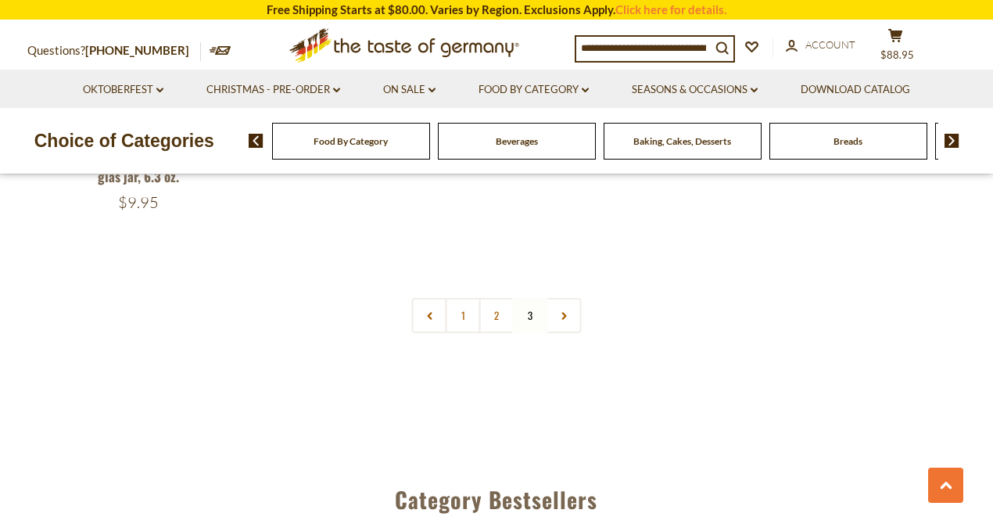
scroll to position [1471, 0]
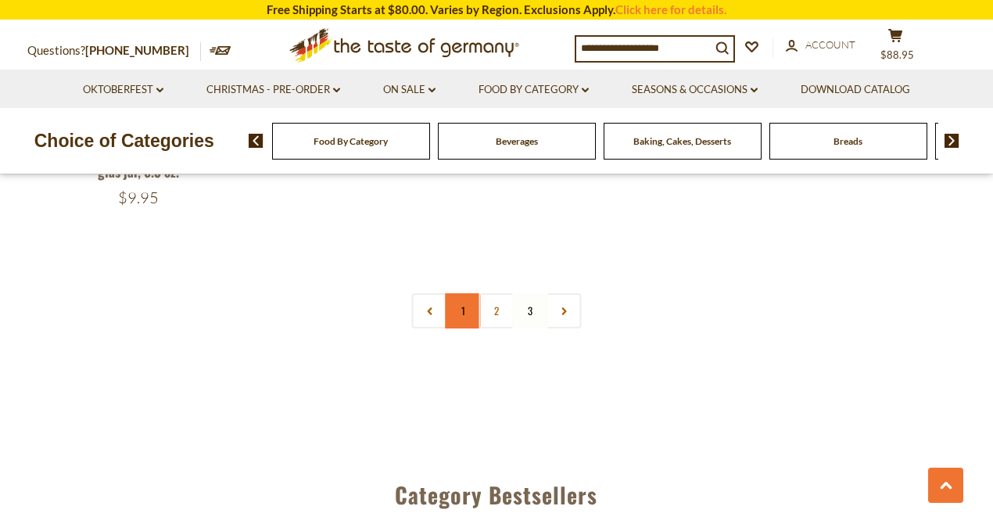
click at [459, 310] on link "1" at bounding box center [463, 310] width 35 height 35
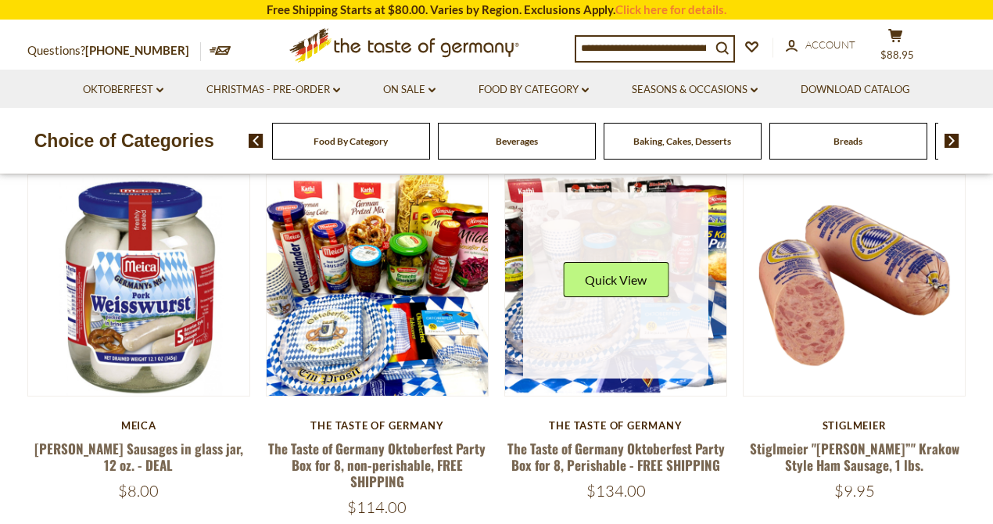
scroll to position [324, 0]
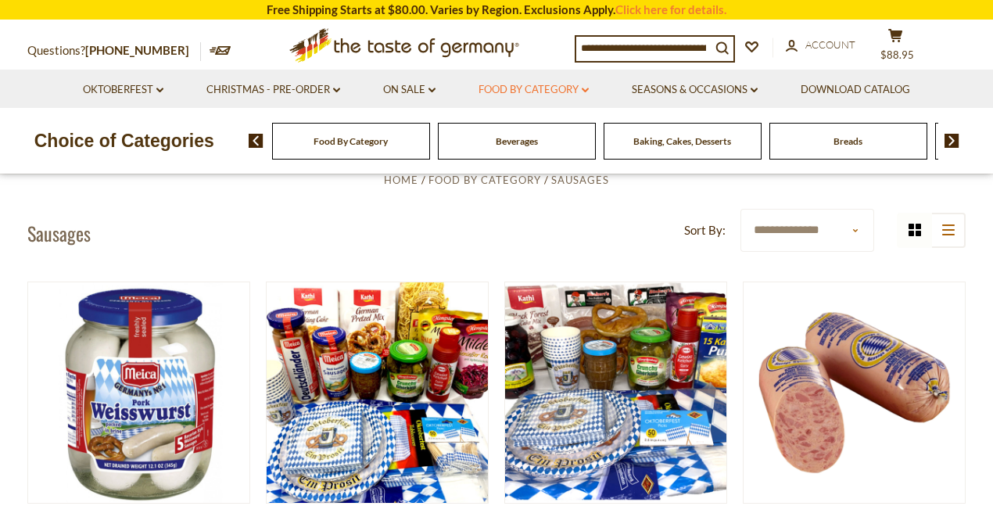
click at [540, 88] on link "Food By Category dropdown_arrow" at bounding box center [533, 89] width 110 height 17
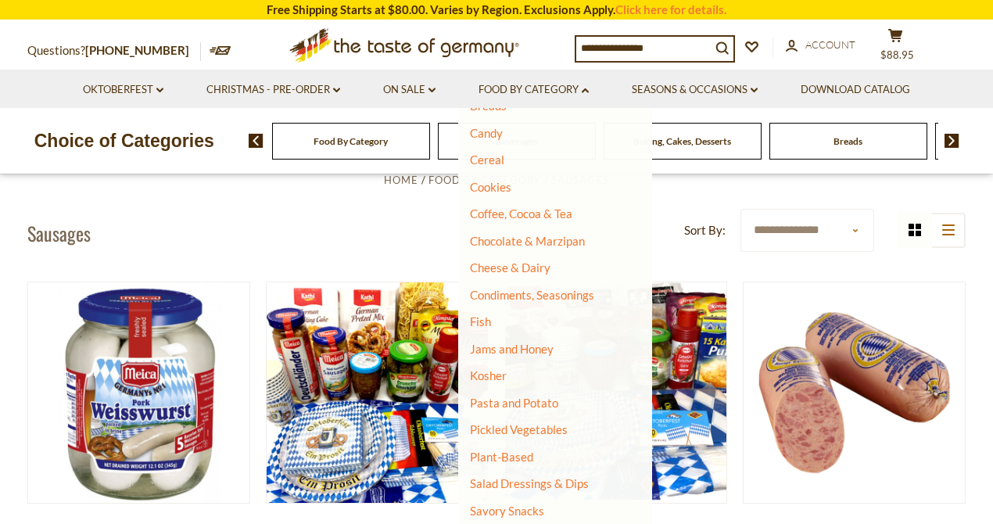
scroll to position [208, 0]
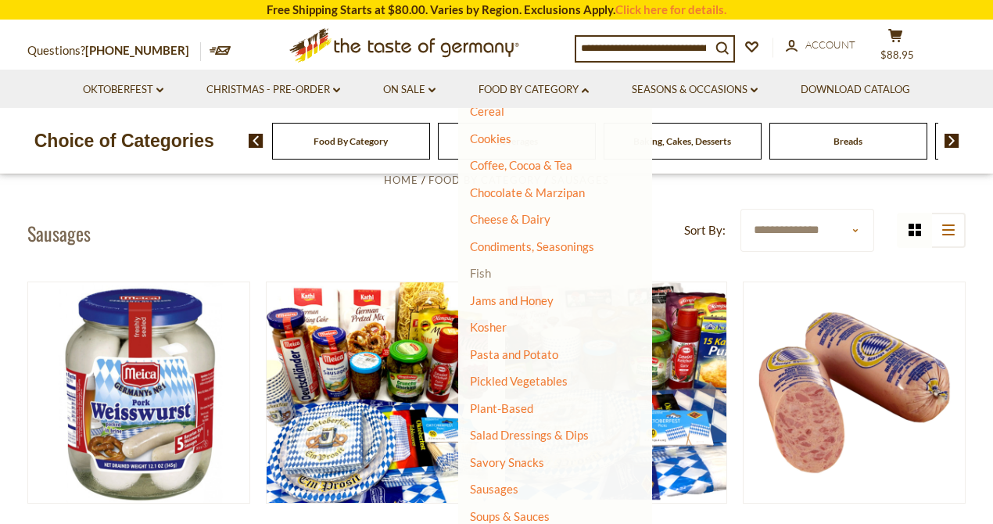
click at [476, 274] on link "Fish" at bounding box center [480, 273] width 21 height 14
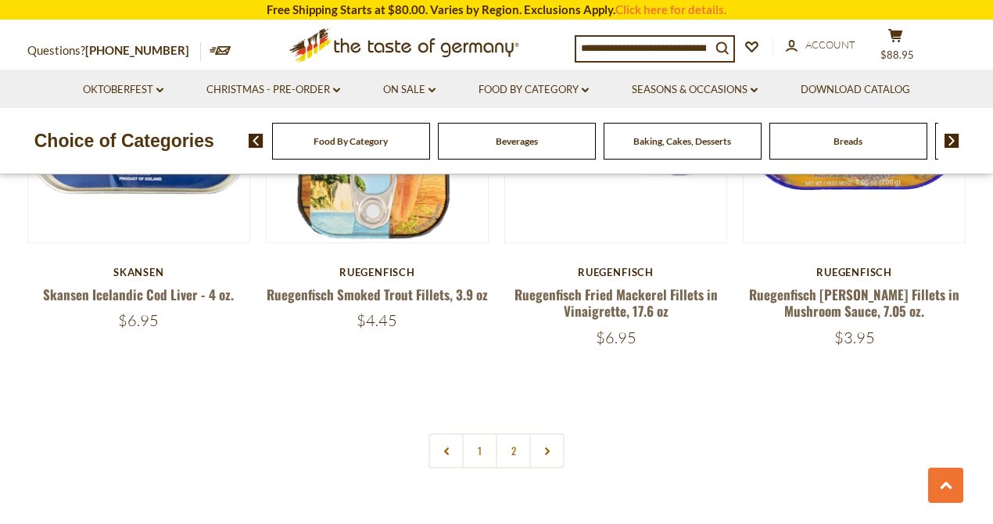
scroll to position [3648, 0]
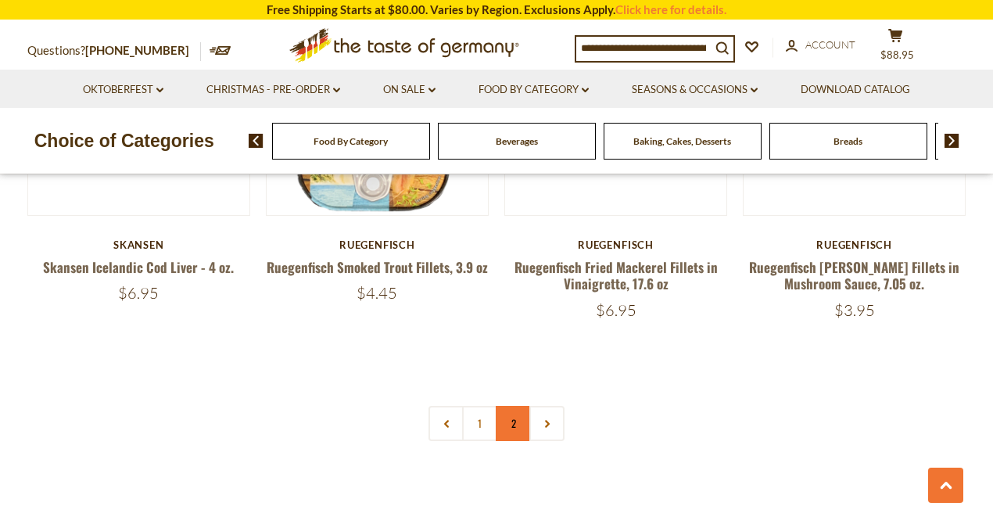
click at [511, 406] on link "2" at bounding box center [513, 423] width 35 height 35
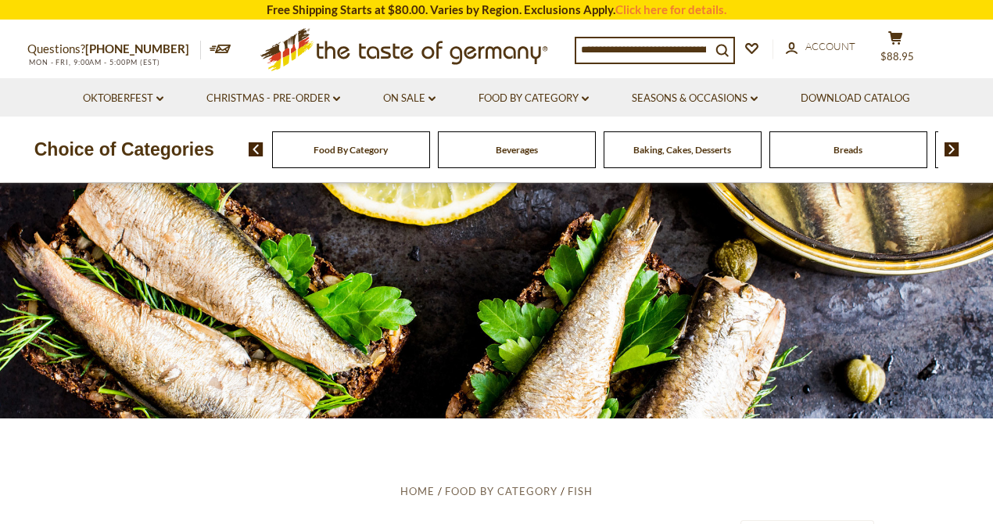
scroll to position [11, 0]
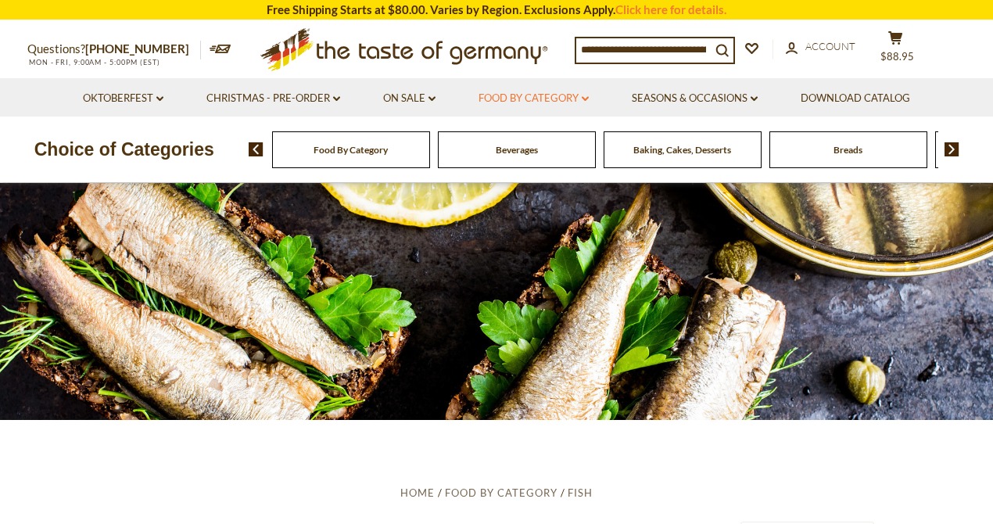
click at [538, 99] on link "Food By Category dropdown_arrow" at bounding box center [533, 98] width 110 height 17
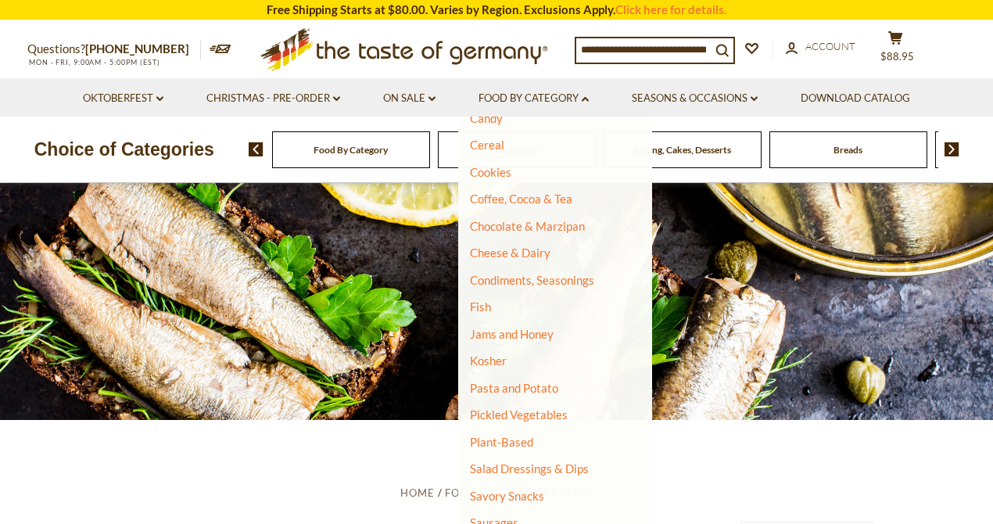
scroll to position [208, 0]
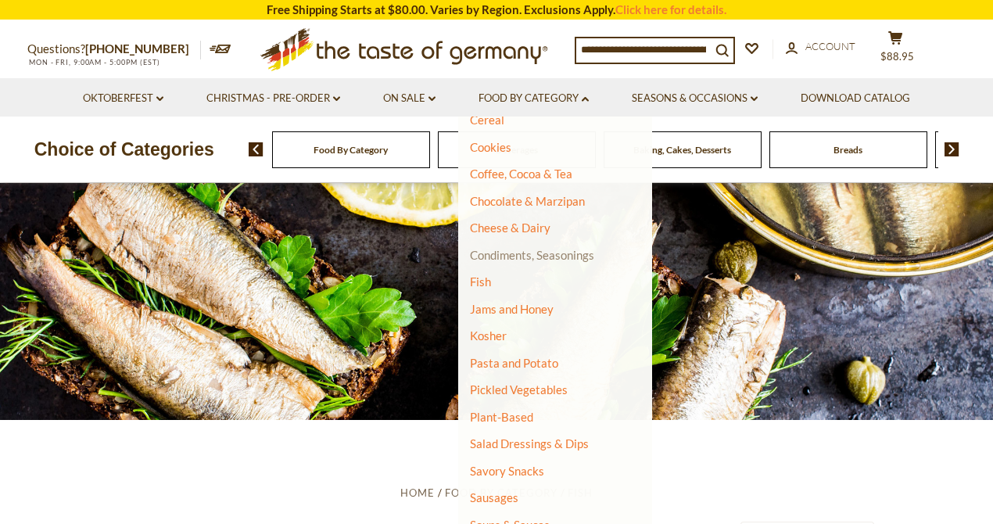
click at [514, 253] on link "Condiments, Seasonings" at bounding box center [532, 255] width 124 height 14
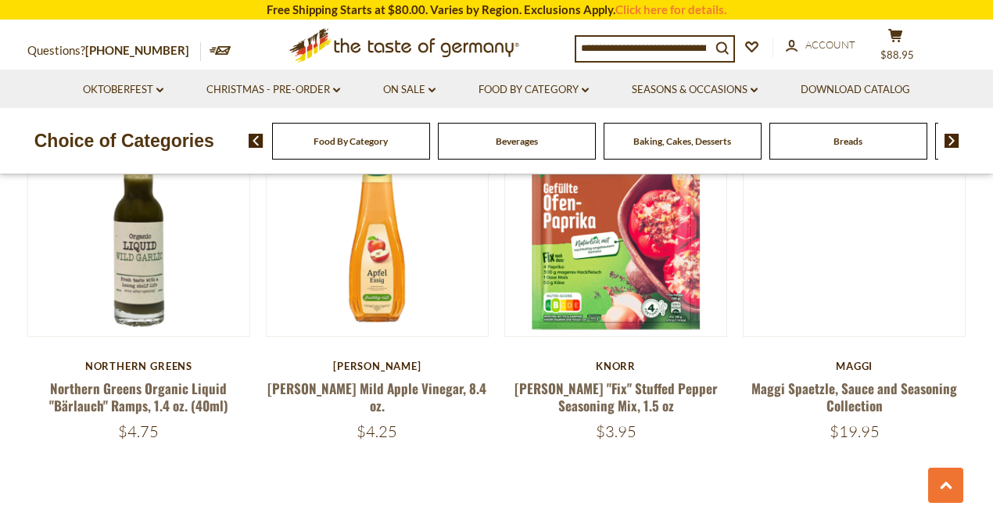
scroll to position [3596, 0]
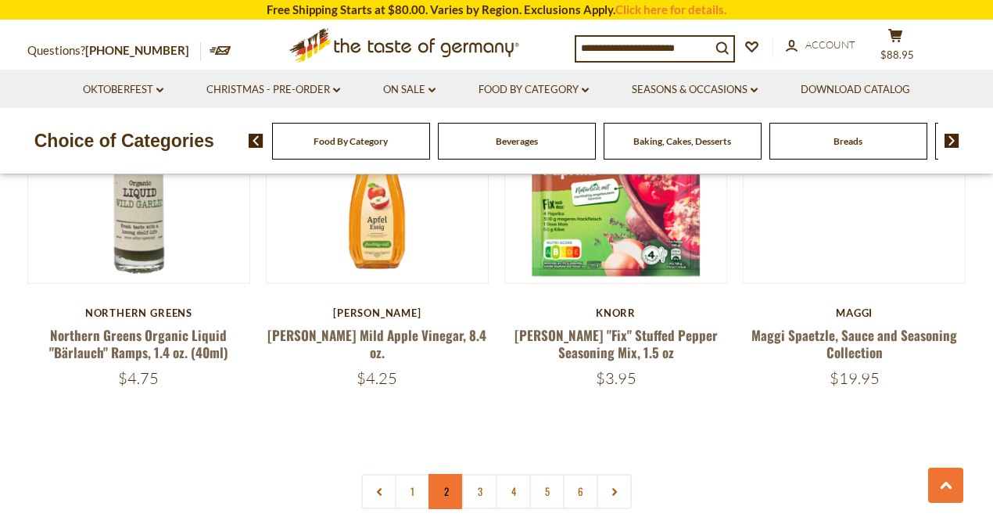
click at [439, 474] on link "2" at bounding box center [445, 491] width 35 height 35
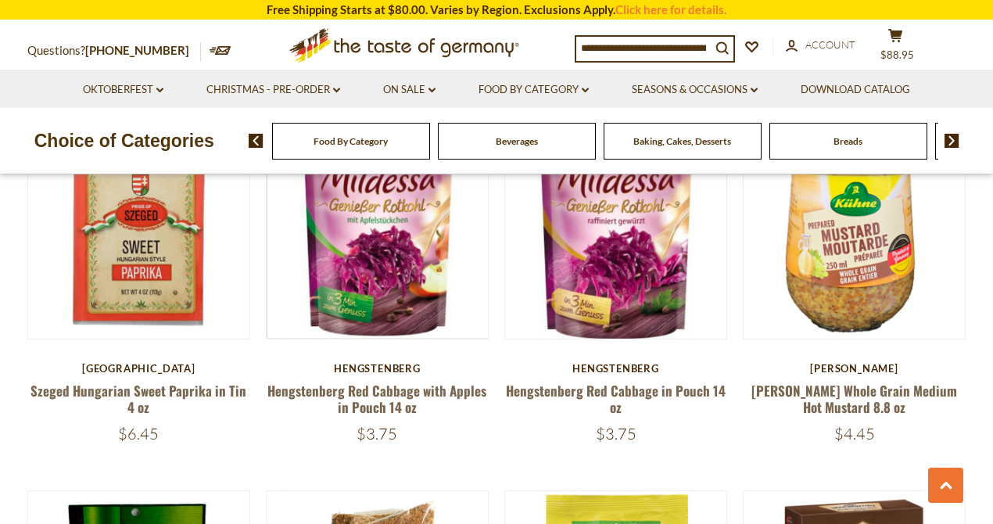
scroll to position [3138, 0]
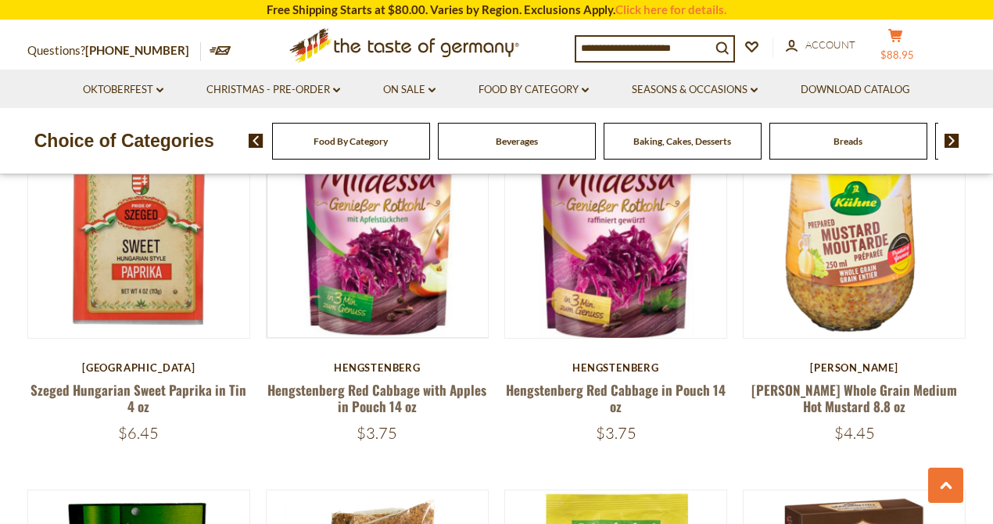
click at [902, 33] on icon at bounding box center [895, 35] width 14 height 13
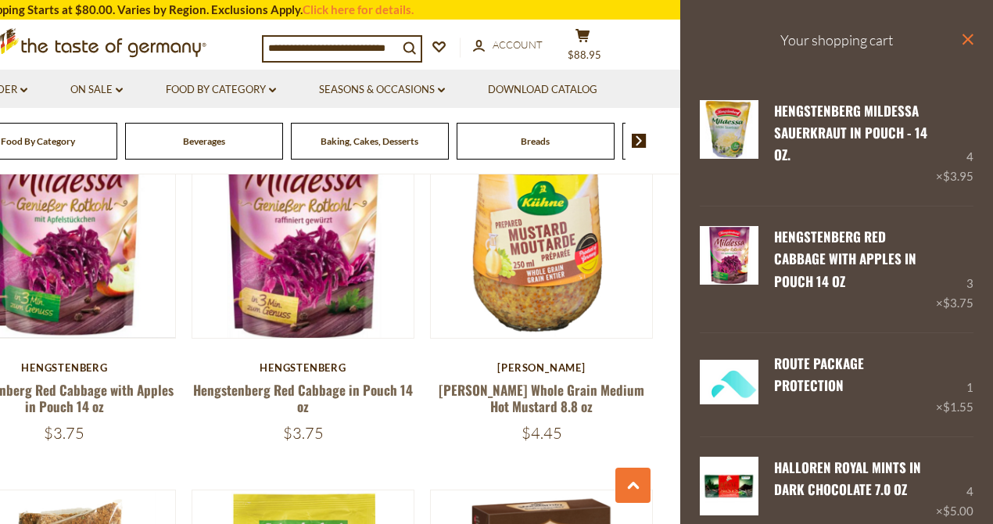
click at [962, 34] on icon "close" at bounding box center [968, 40] width 12 height 12
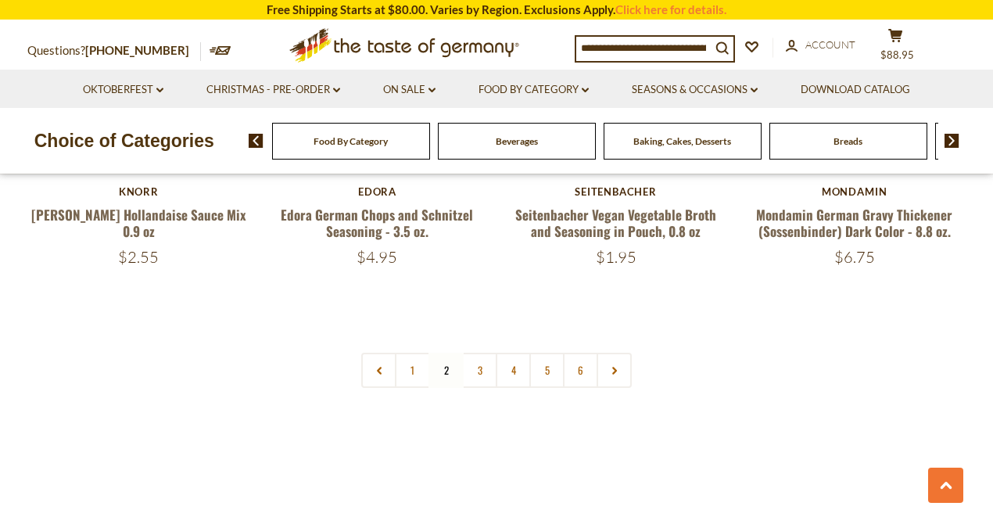
scroll to position [3763, 0]
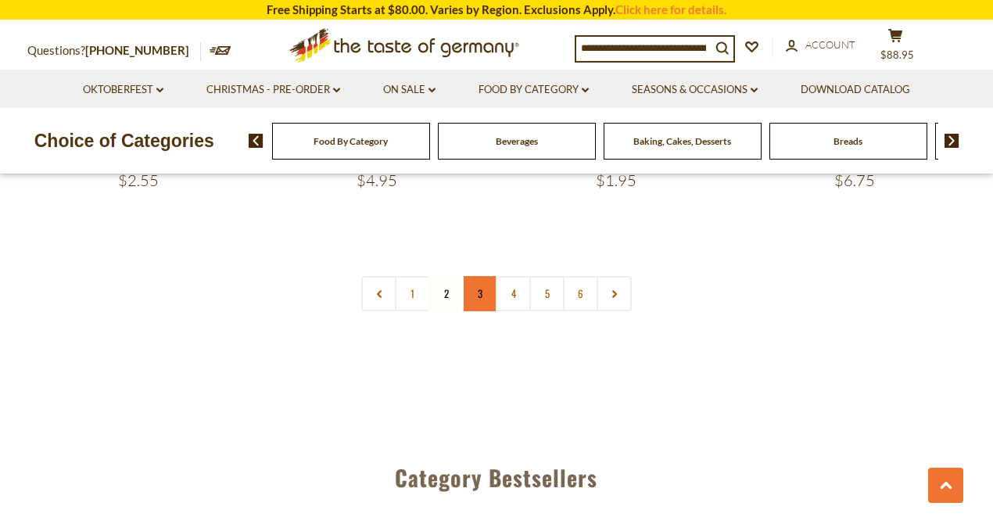
click at [481, 276] on link "3" at bounding box center [479, 293] width 35 height 35
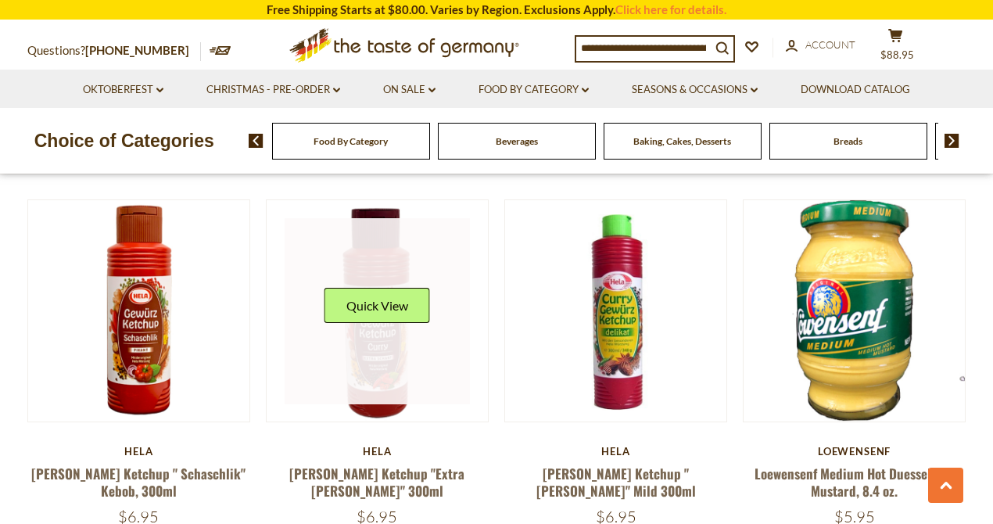
scroll to position [2721, 0]
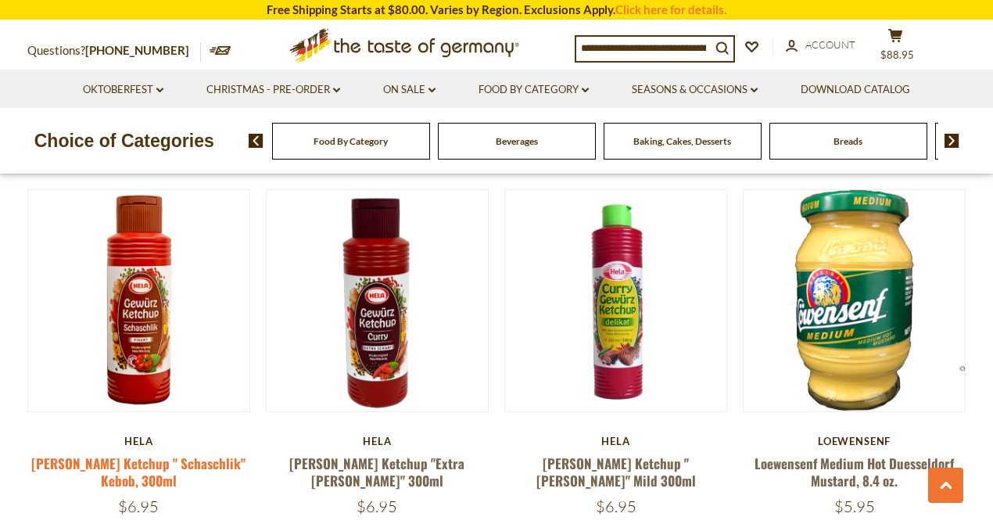
click at [152, 453] on link "[PERSON_NAME] Ketchup " Schaschlik" Kebob, 300ml" at bounding box center [138, 471] width 214 height 36
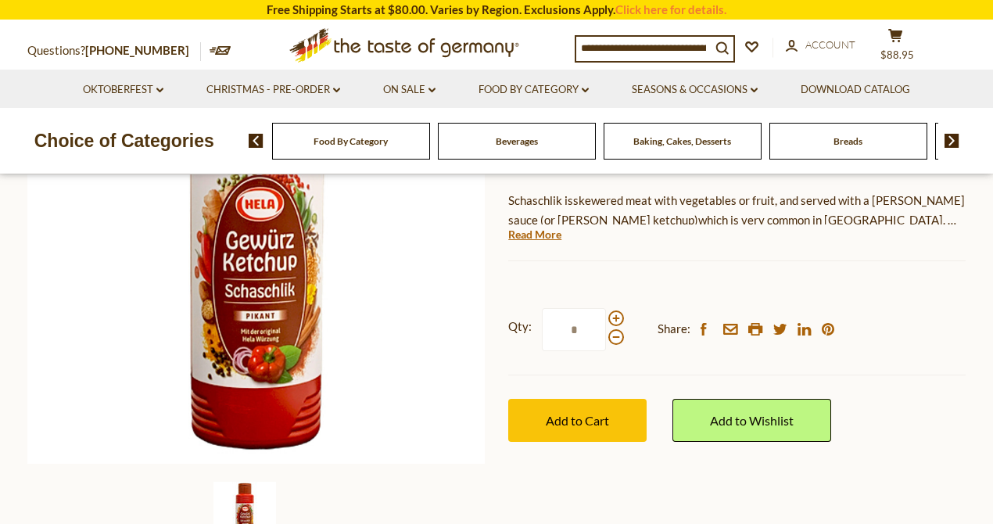
scroll to position [260, 0]
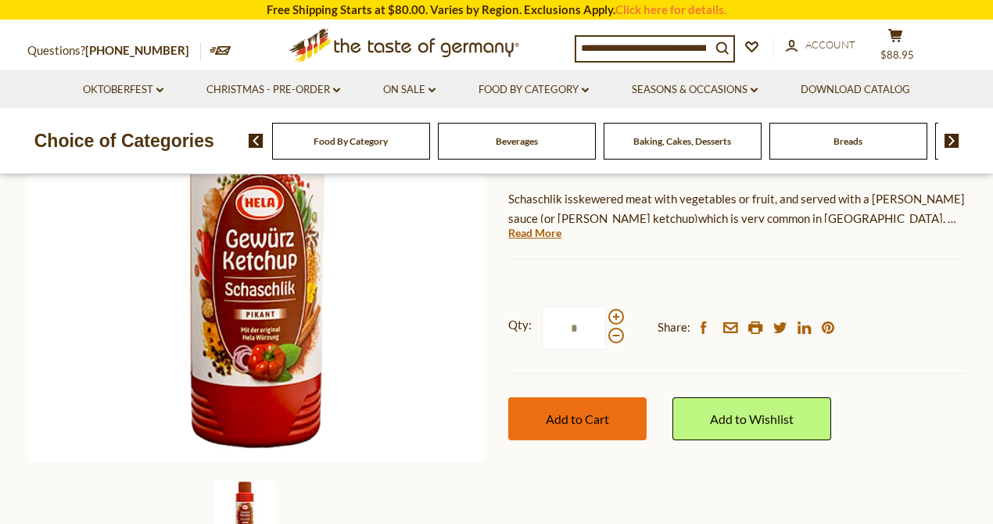
click at [571, 417] on span "Add to Cart" at bounding box center [577, 418] width 63 height 15
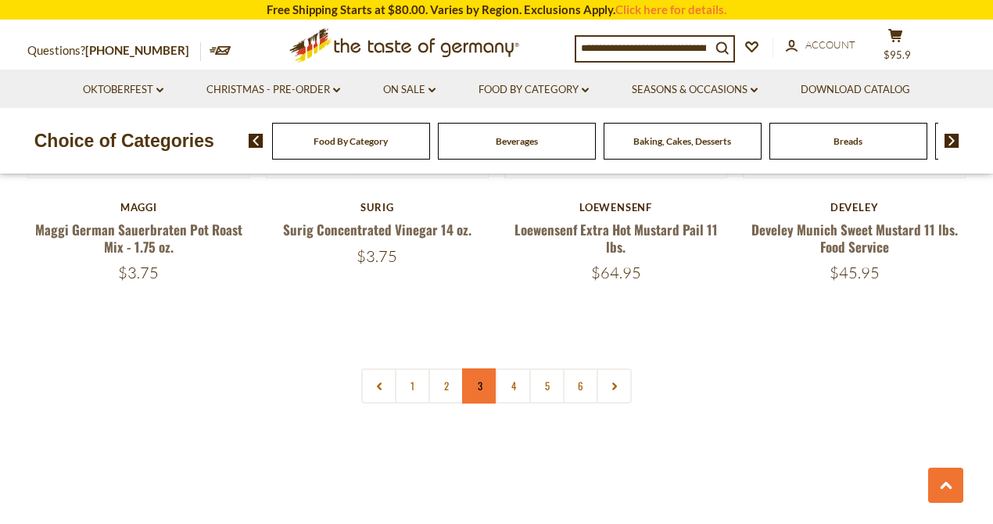
scroll to position [3763, 0]
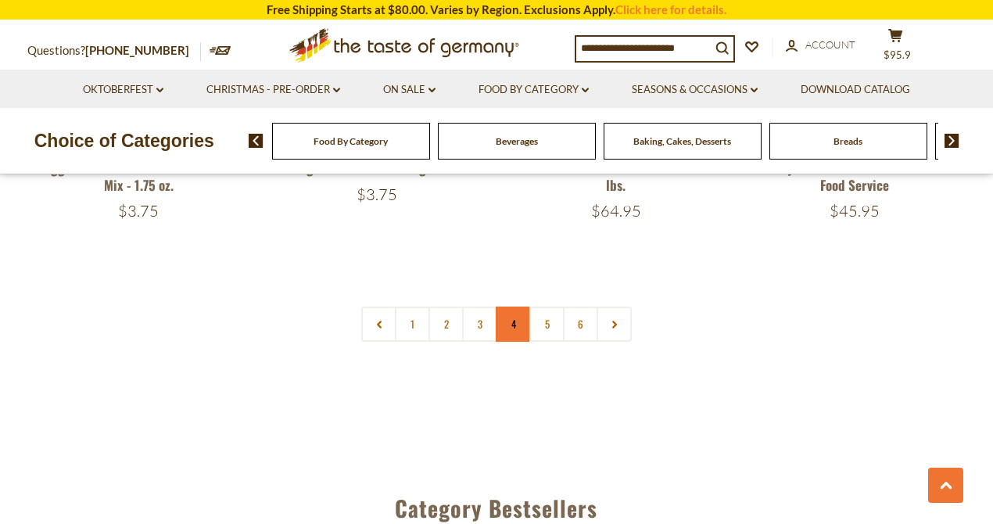
click at [511, 306] on link "4" at bounding box center [513, 323] width 35 height 35
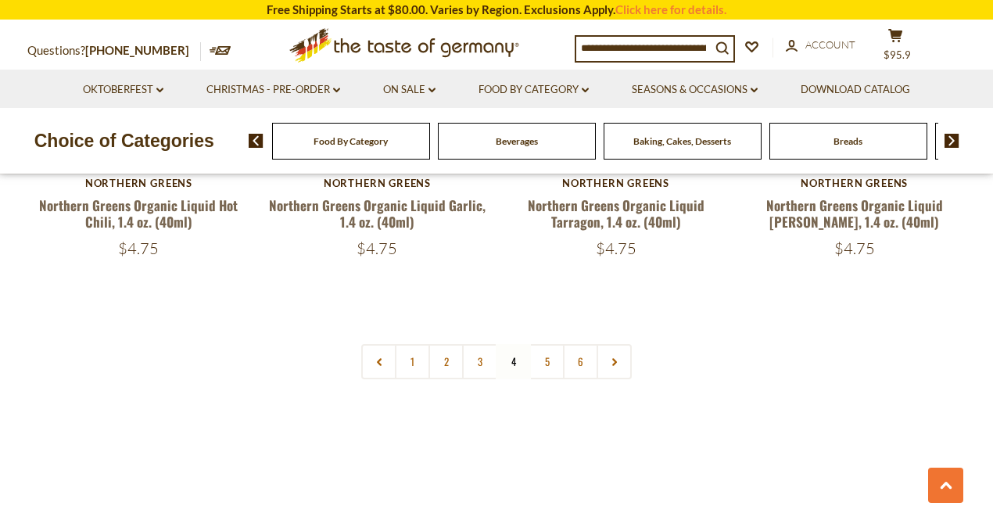
scroll to position [3712, 0]
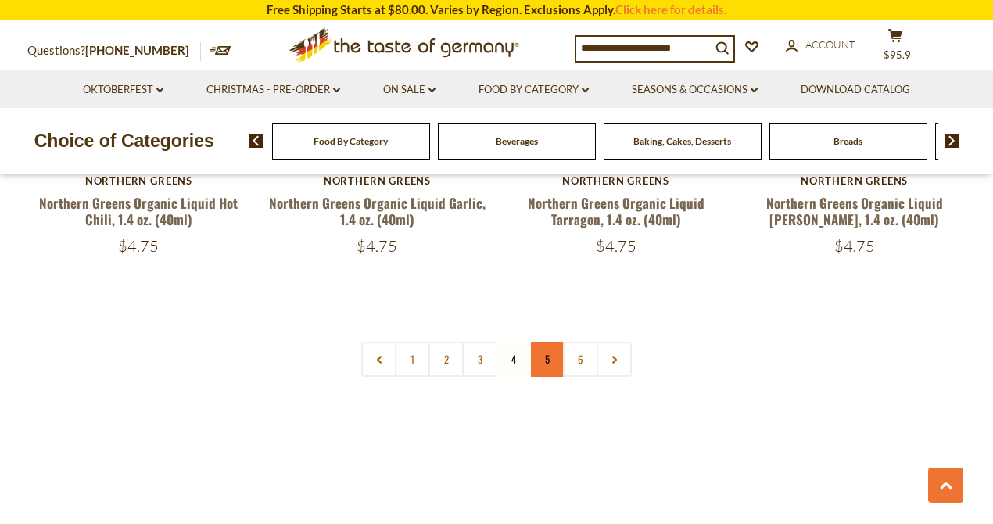
click at [544, 342] on link "5" at bounding box center [546, 359] width 35 height 35
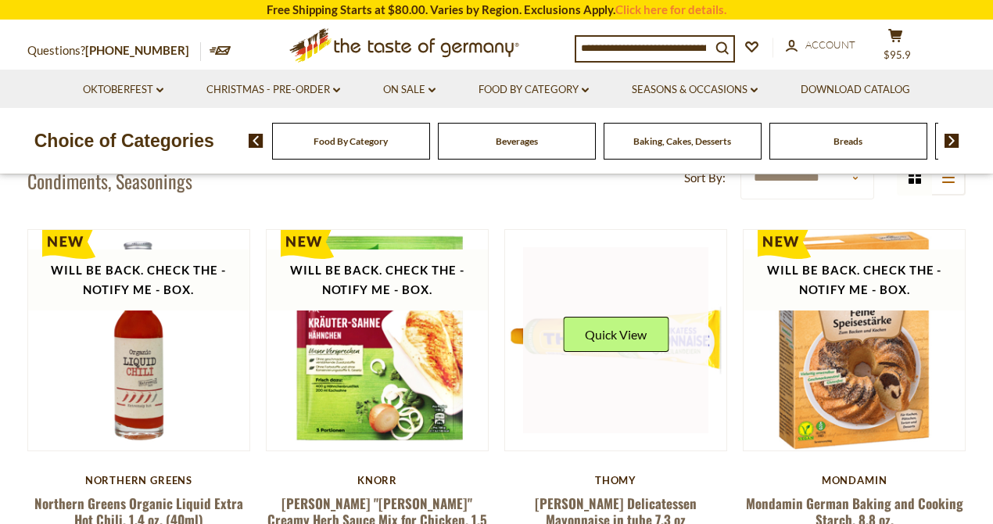
scroll to position [376, 0]
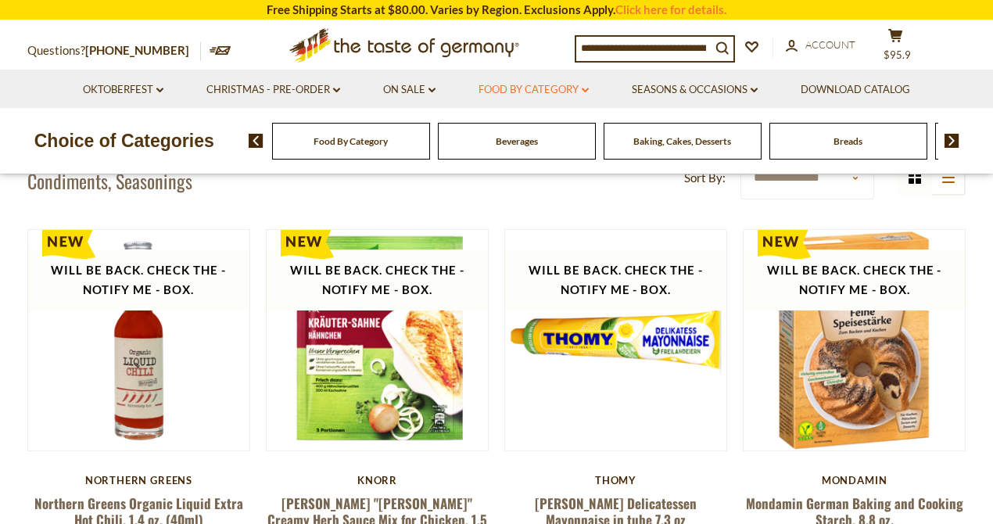
click at [564, 91] on link "Food By Category dropdown_arrow" at bounding box center [533, 89] width 110 height 17
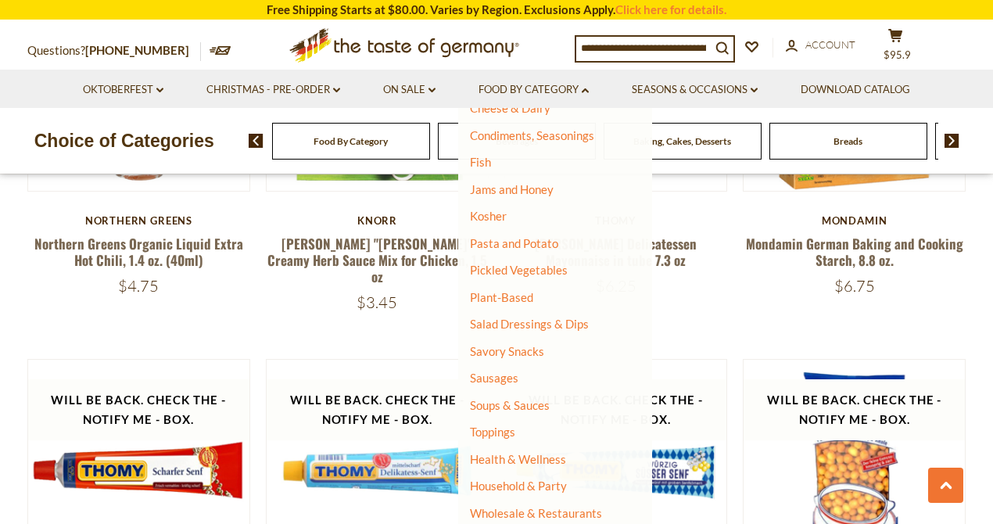
scroll to position [636, 0]
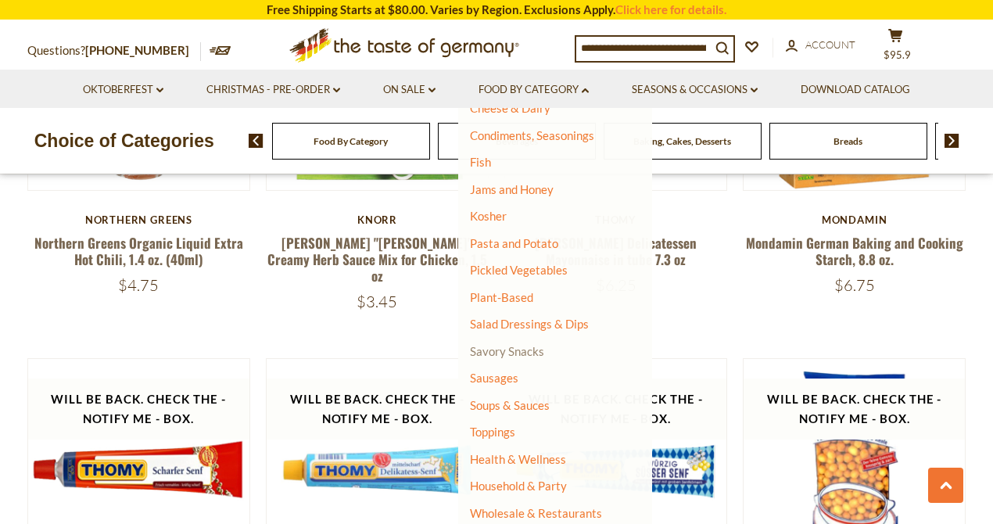
click at [504, 352] on link "Savory Snacks" at bounding box center [507, 351] width 74 height 14
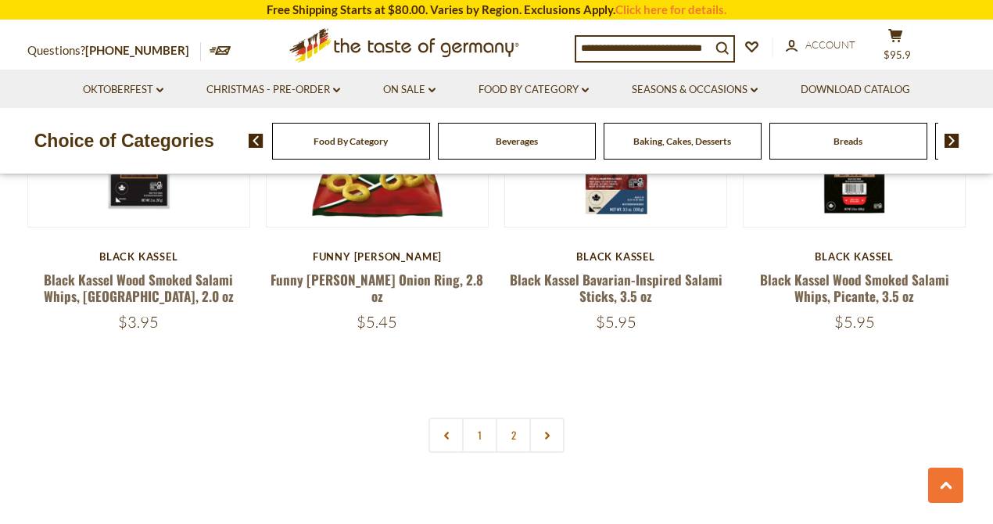
scroll to position [3648, 0]
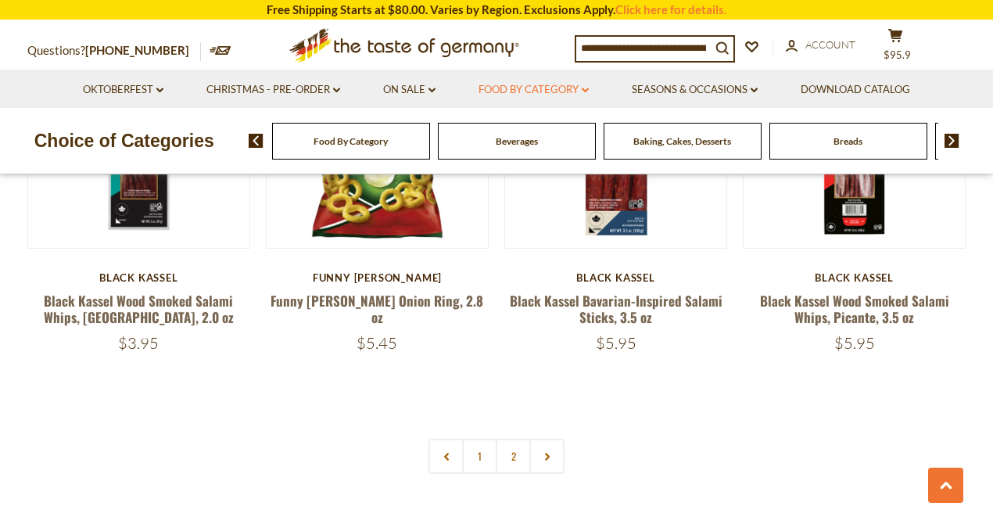
click at [536, 84] on link "Food By Category dropdown_arrow" at bounding box center [533, 89] width 110 height 17
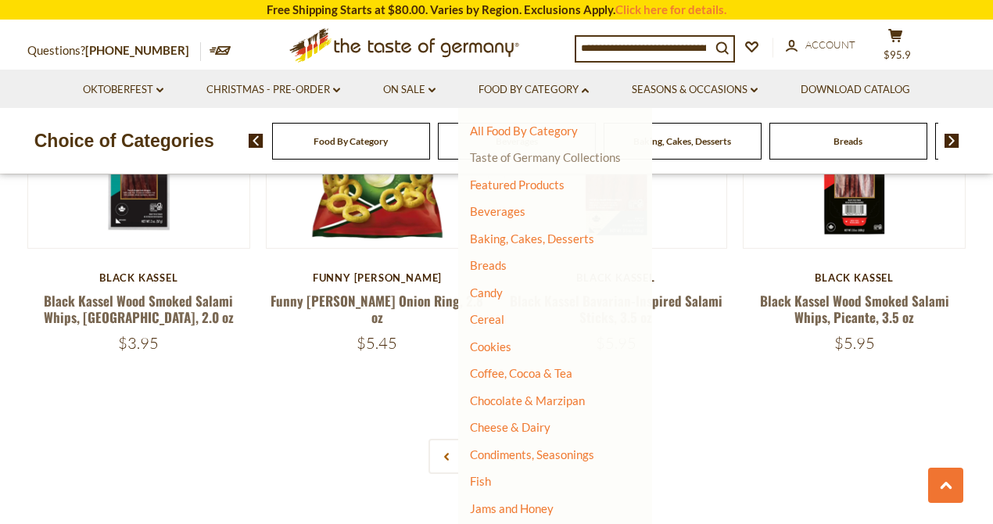
click at [544, 158] on link "Taste of Germany Collections" at bounding box center [545, 157] width 151 height 14
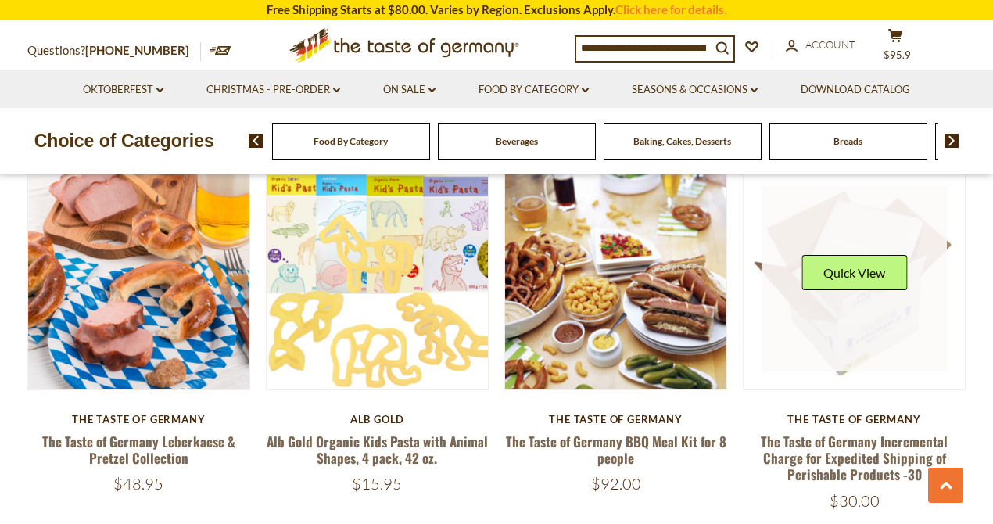
scroll to position [938, 0]
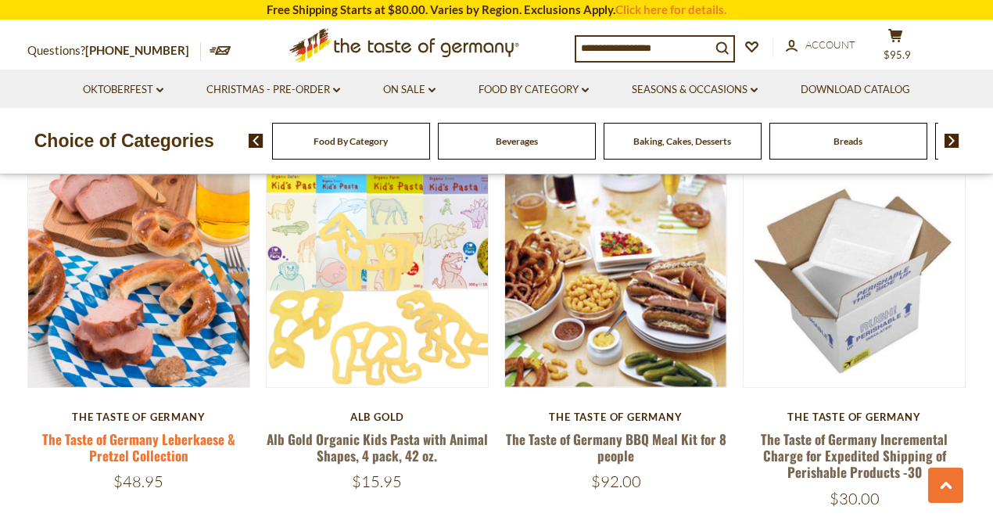
click at [133, 445] on link "The Taste of Germany Leberkaese & Pretzel Collection" at bounding box center [138, 447] width 193 height 36
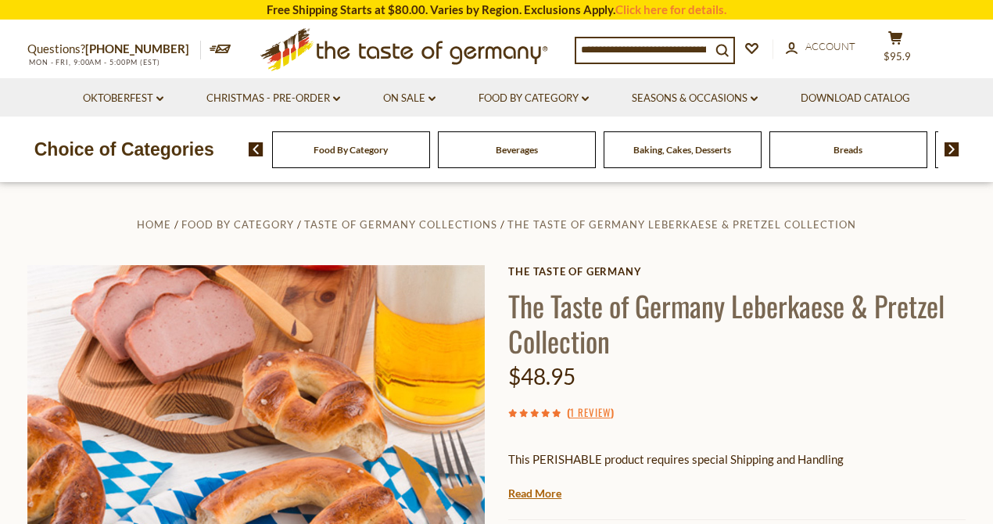
drag, startPoint x: 729, startPoint y: 303, endPoint x: 825, endPoint y: 306, distance: 96.2
click at [825, 306] on h1 "The Taste of Germany Leberkaese & Pretzel Collection" at bounding box center [736, 323] width 457 height 70
drag, startPoint x: 733, startPoint y: 306, endPoint x: 844, endPoint y: 302, distance: 111.1
click at [844, 302] on h1 "The Taste of Germany Leberkaese & Pretzel Collection" at bounding box center [736, 323] width 457 height 70
copy h1 "Leberkaese"
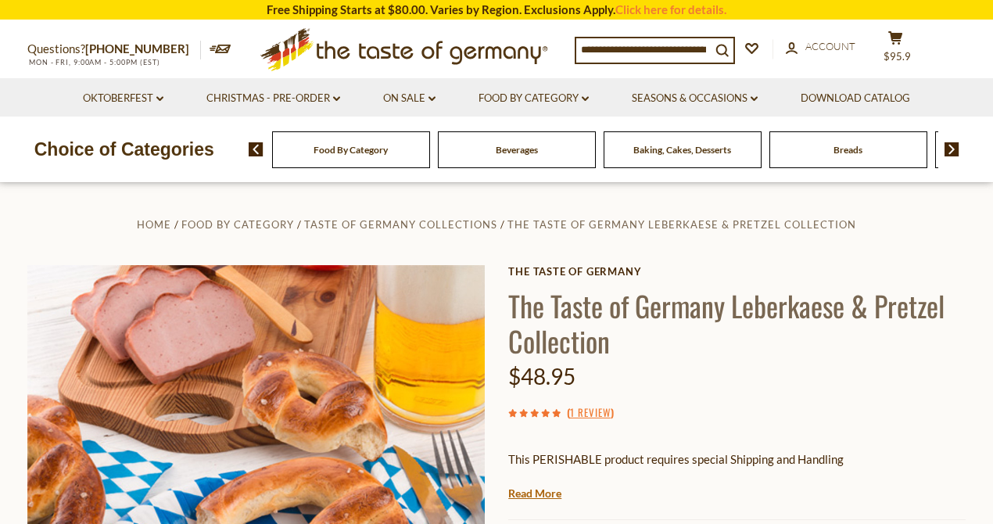
click at [631, 48] on input at bounding box center [643, 49] width 134 height 22
drag, startPoint x: 617, startPoint y: 45, endPoint x: 783, endPoint y: 52, distance: 166.7
click at [783, 52] on div "Compare Compare up to 4 items: Clear Selection Compare search_icon search_icon …" at bounding box center [768, 49] width 387 height 39
click at [711, 45] on input at bounding box center [643, 49] width 134 height 22
paste input "**********"
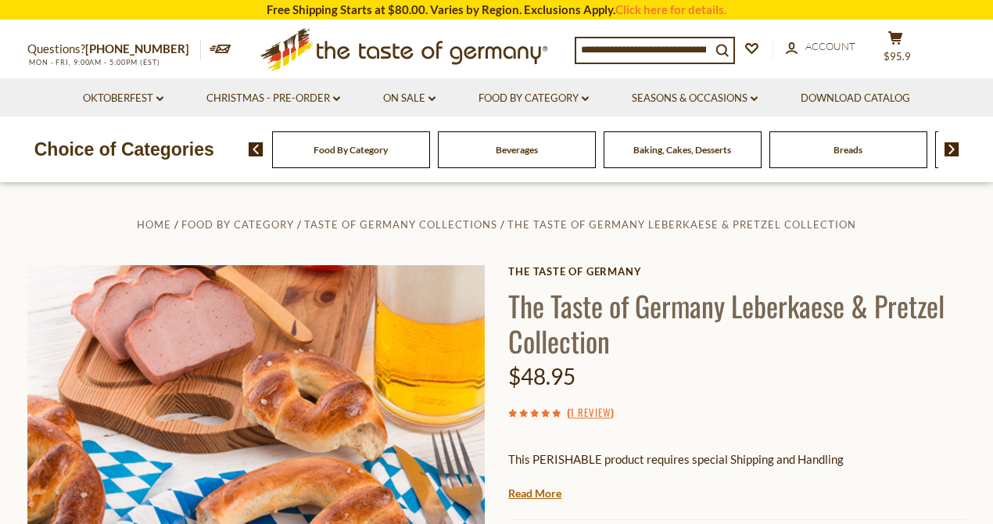
type input "**********"
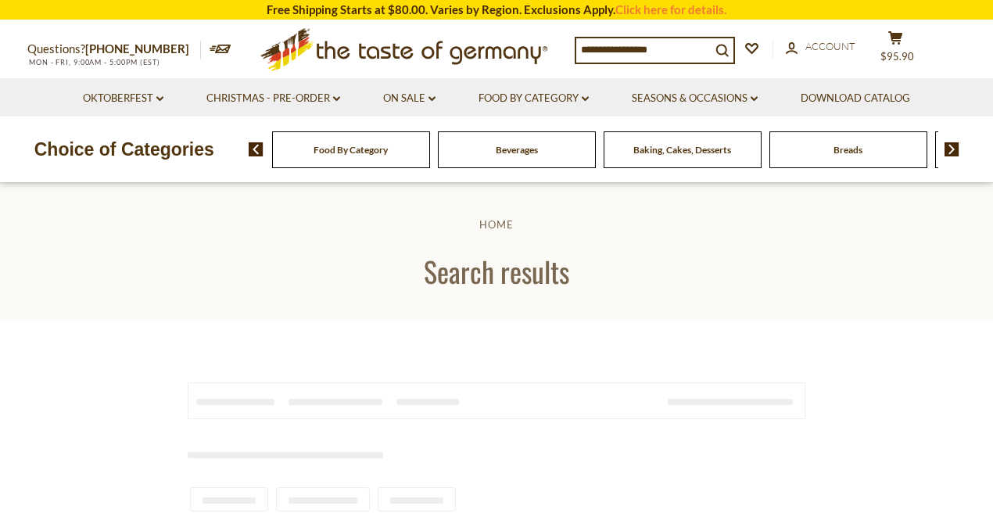
type input "**********"
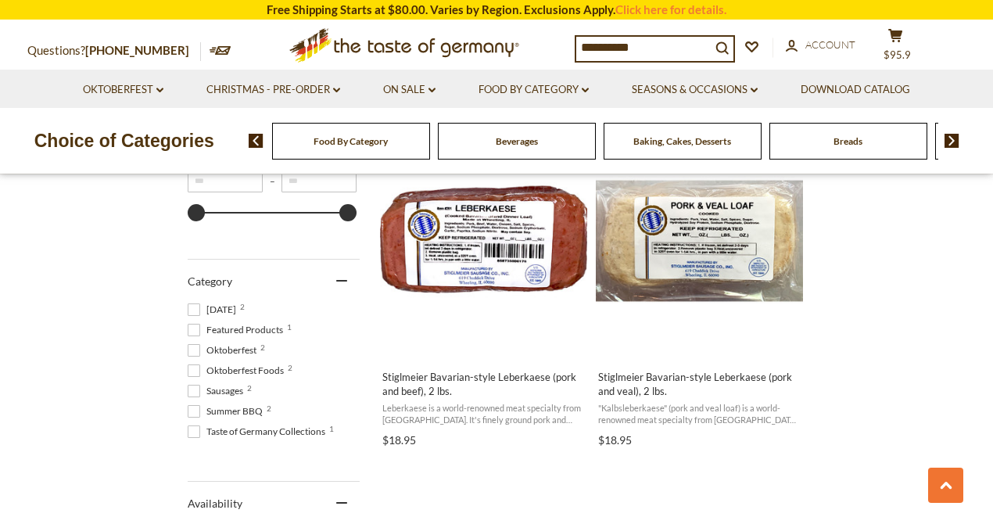
scroll to position [313, 0]
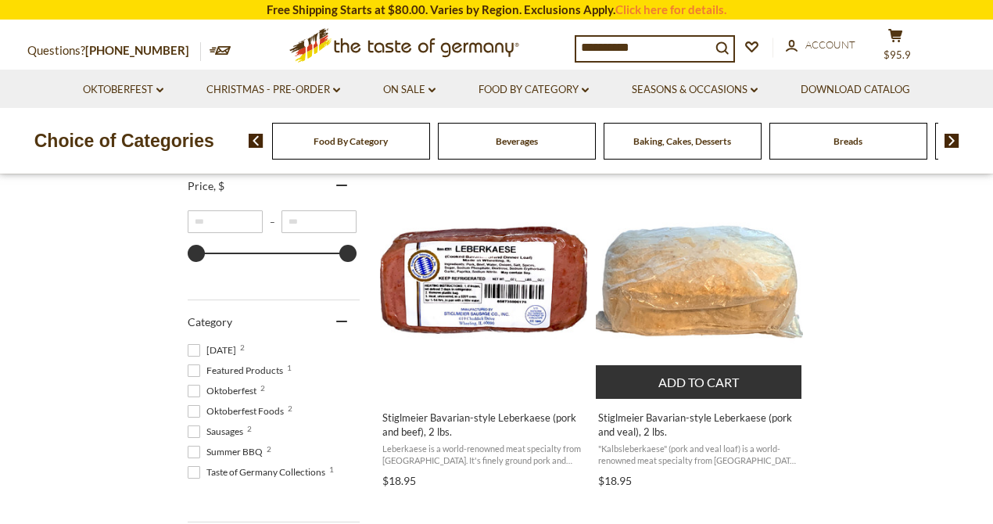
click at [653, 423] on span "Stiglmeier Bavarian-style Leberkaese (pork and veal), 2 lbs." at bounding box center [699, 424] width 202 height 28
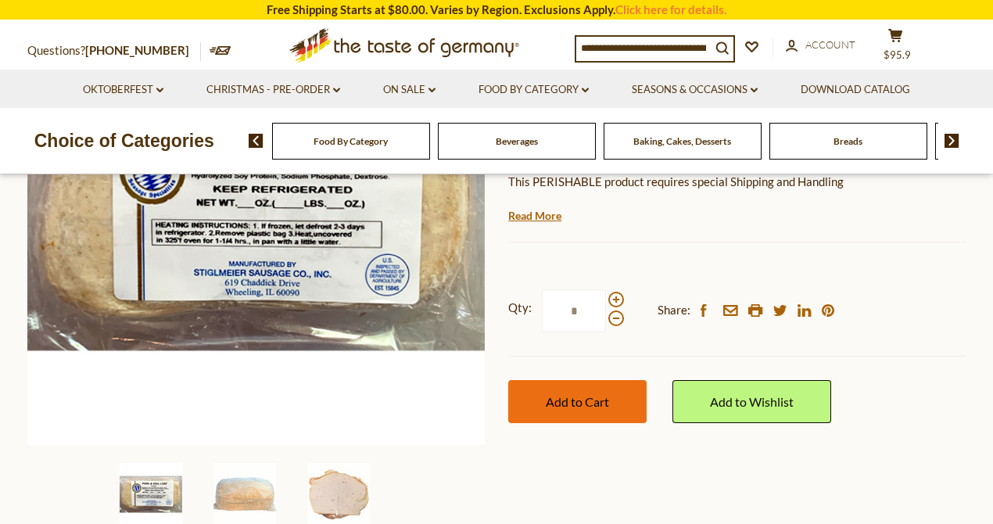
scroll to position [313, 0]
